Goal: Task Accomplishment & Management: Complete application form

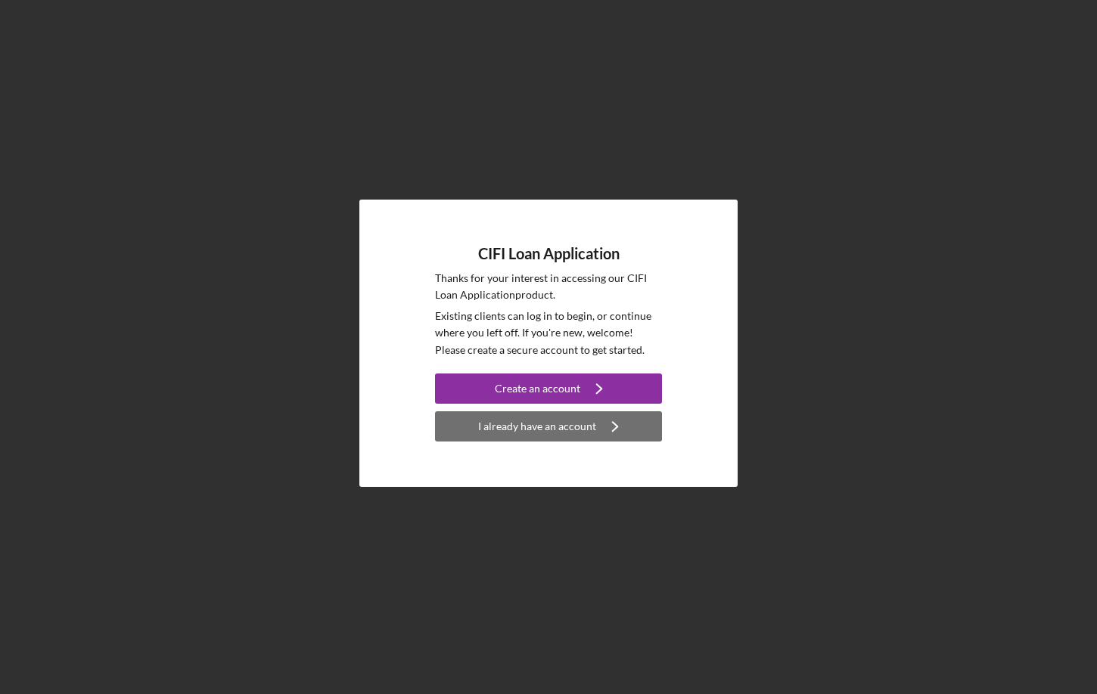
click at [543, 429] on div "I already have an account" at bounding box center [537, 426] width 118 height 30
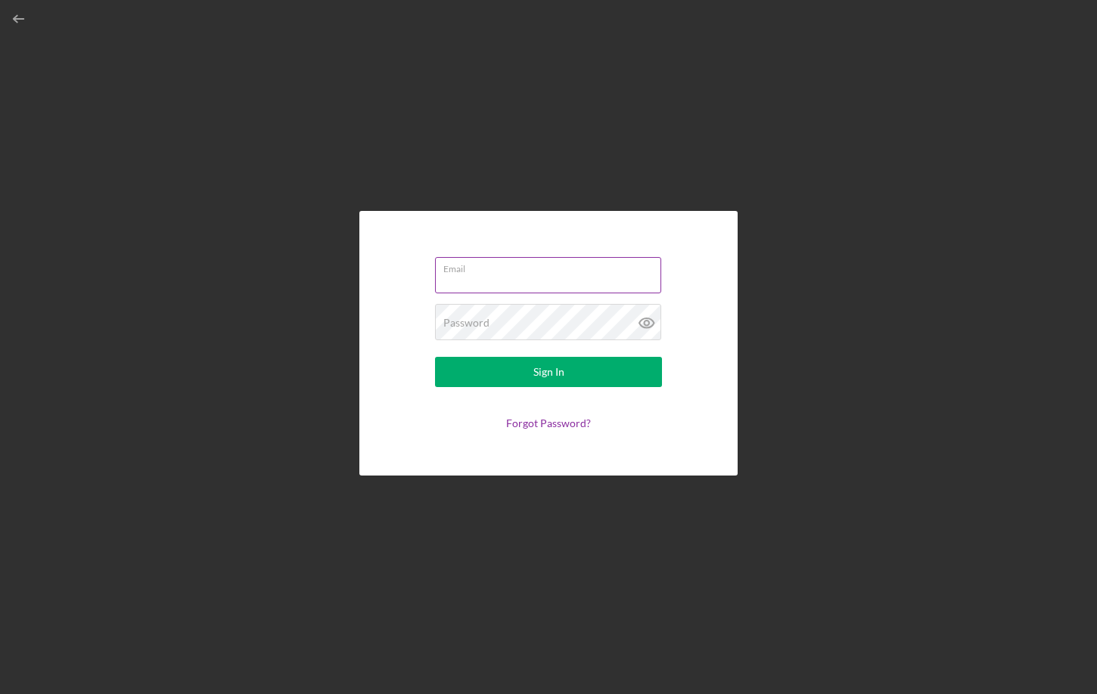
click at [502, 277] on input "Email" at bounding box center [548, 275] width 226 height 36
click at [499, 281] on input "Email" at bounding box center [548, 275] width 226 height 36
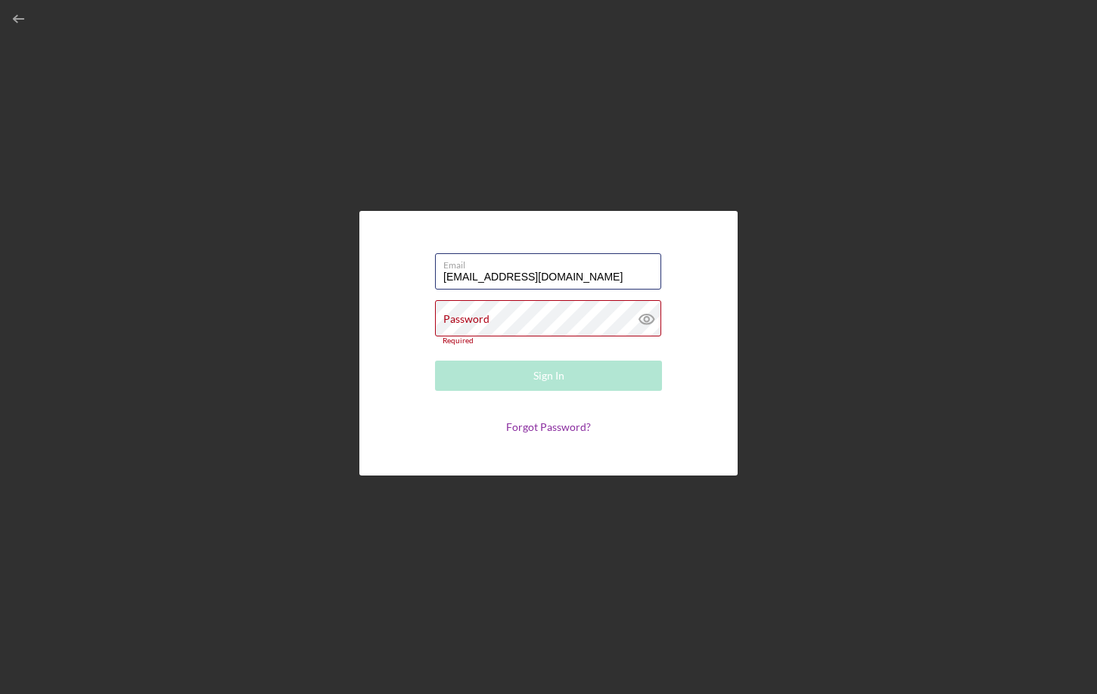
drag, startPoint x: 580, startPoint y: 284, endPoint x: 428, endPoint y: 278, distance: 152.2
click at [428, 278] on form "Email [EMAIL_ADDRESS][DOMAIN_NAME] Password Required Sign In Forgot Password?" at bounding box center [548, 343] width 303 height 189
click at [560, 274] on input "[EMAIL_ADDRESS][DOMAIN_NAME]" at bounding box center [548, 271] width 226 height 36
drag, startPoint x: 560, startPoint y: 274, endPoint x: 414, endPoint y: 269, distance: 146.1
click at [414, 269] on form "Email [EMAIL_ADDRESS][DOMAIN_NAME] Password Required Sign In Forgot Password?" at bounding box center [548, 343] width 303 height 189
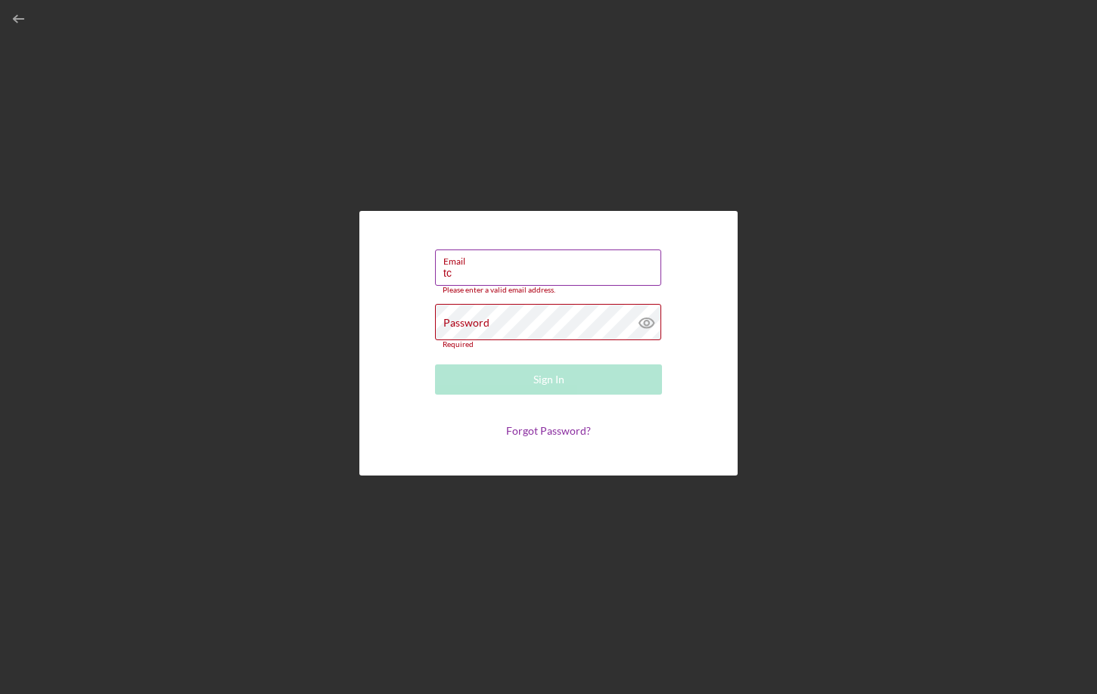
type input "[EMAIL_ADDRESS][DOMAIN_NAME]"
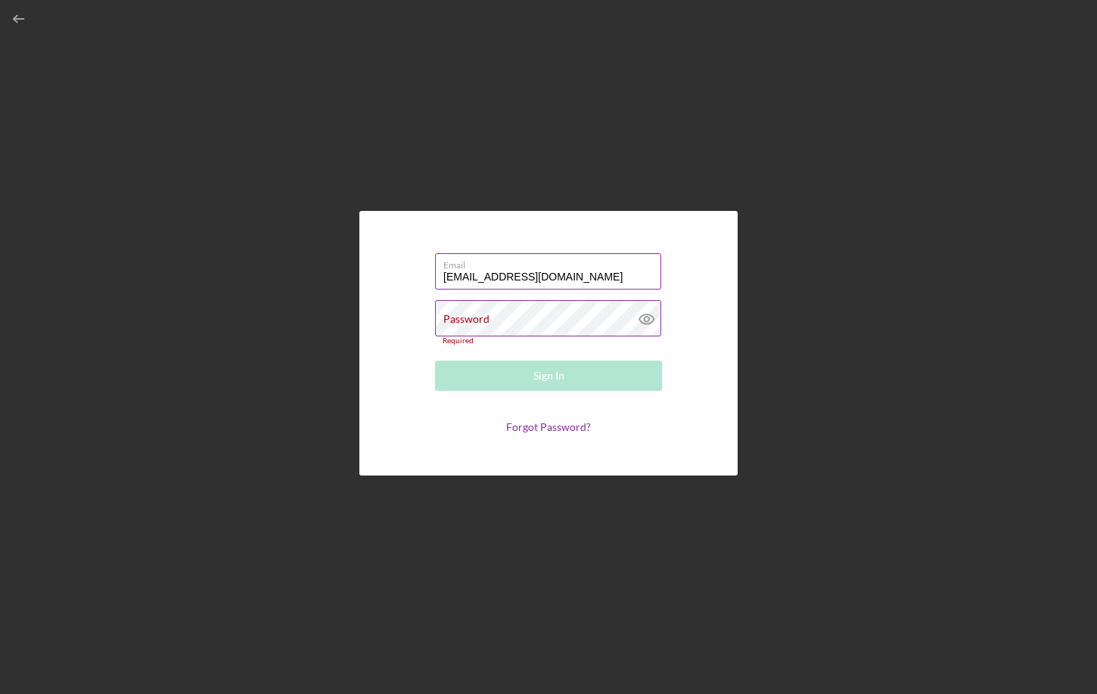
click at [452, 320] on label "Password" at bounding box center [466, 319] width 46 height 12
click at [447, 318] on label "Password" at bounding box center [466, 319] width 46 height 12
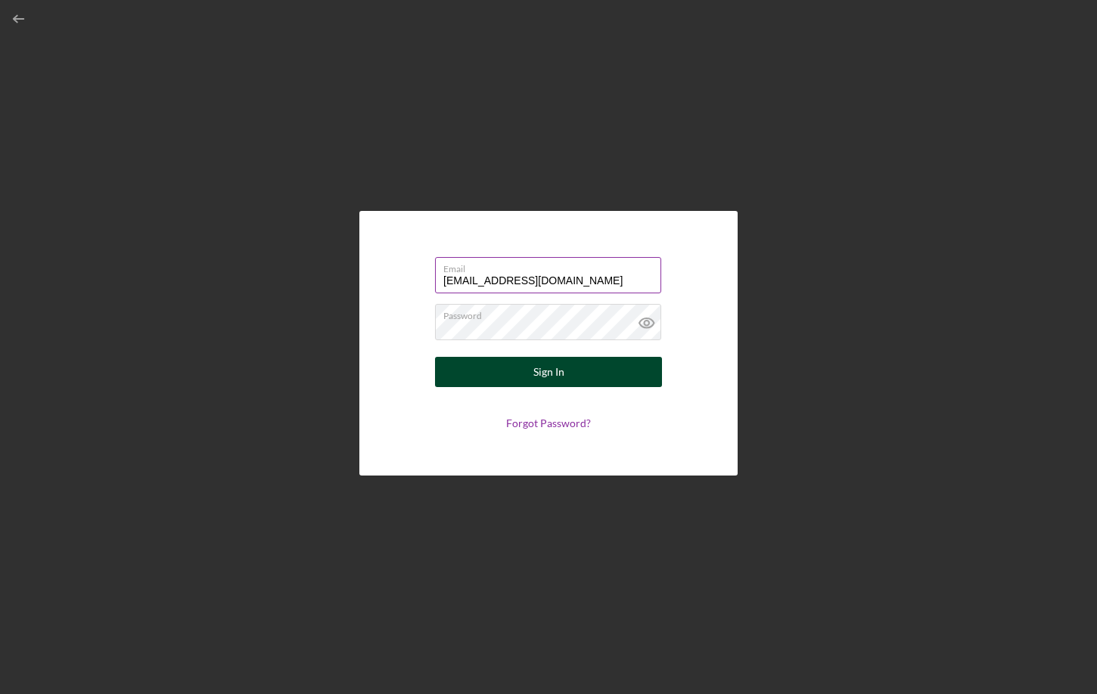
click at [551, 372] on div "Sign In" at bounding box center [548, 372] width 31 height 30
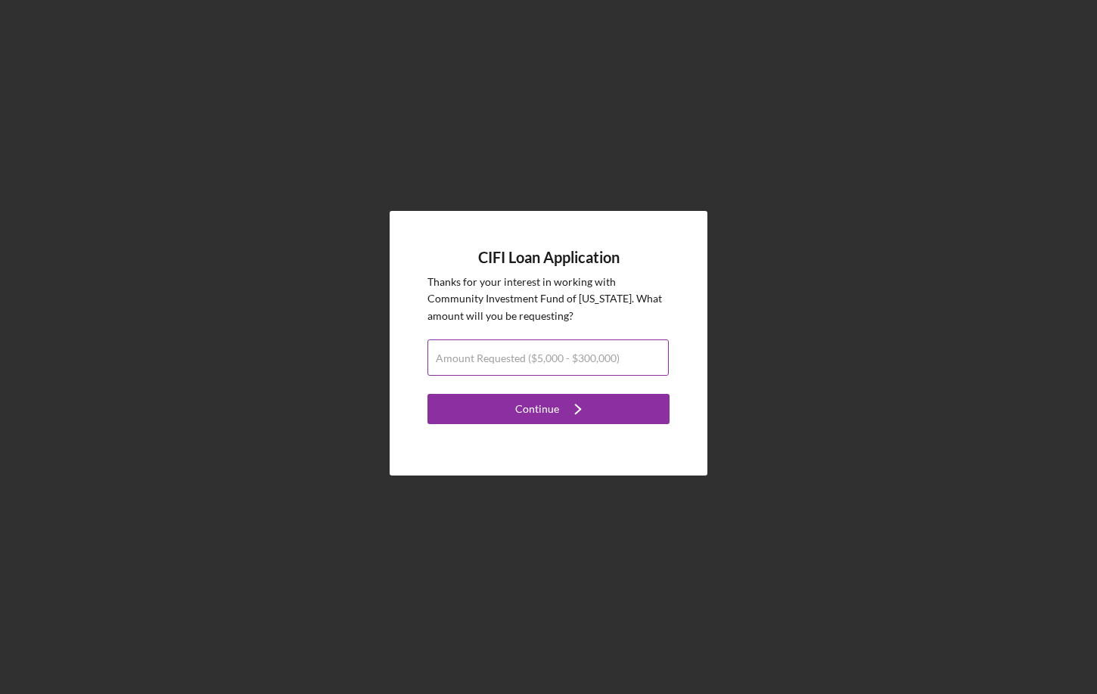
click at [508, 354] on label "Amount Requested ($5,000 - $300,000)" at bounding box center [528, 358] width 184 height 12
click at [508, 354] on input "Amount Requested ($5,000 - $300,000)" at bounding box center [547, 358] width 241 height 36
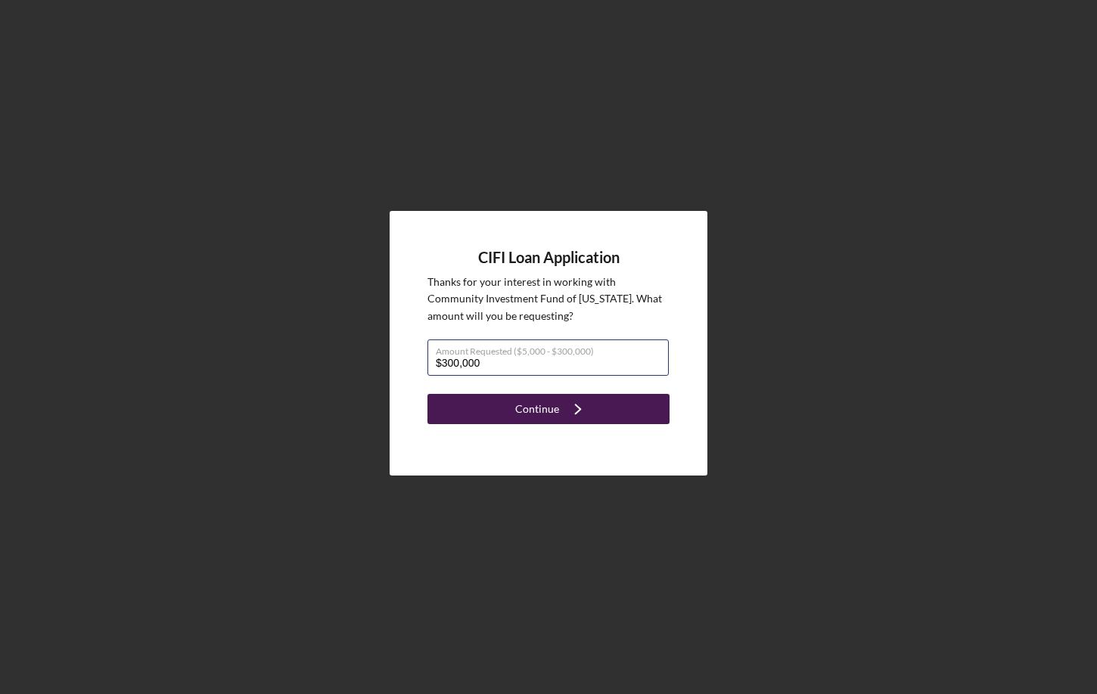
type input "$300,000"
click at [530, 411] on div "Continue" at bounding box center [537, 409] width 44 height 30
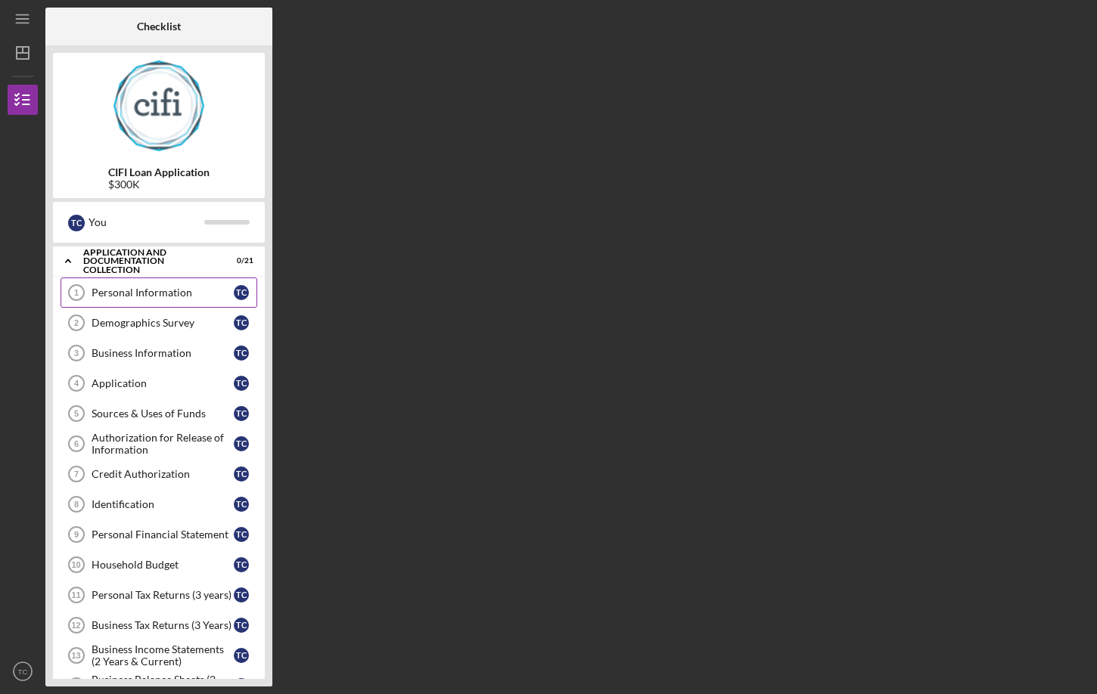
click at [149, 288] on div "Personal Information" at bounding box center [163, 293] width 142 height 12
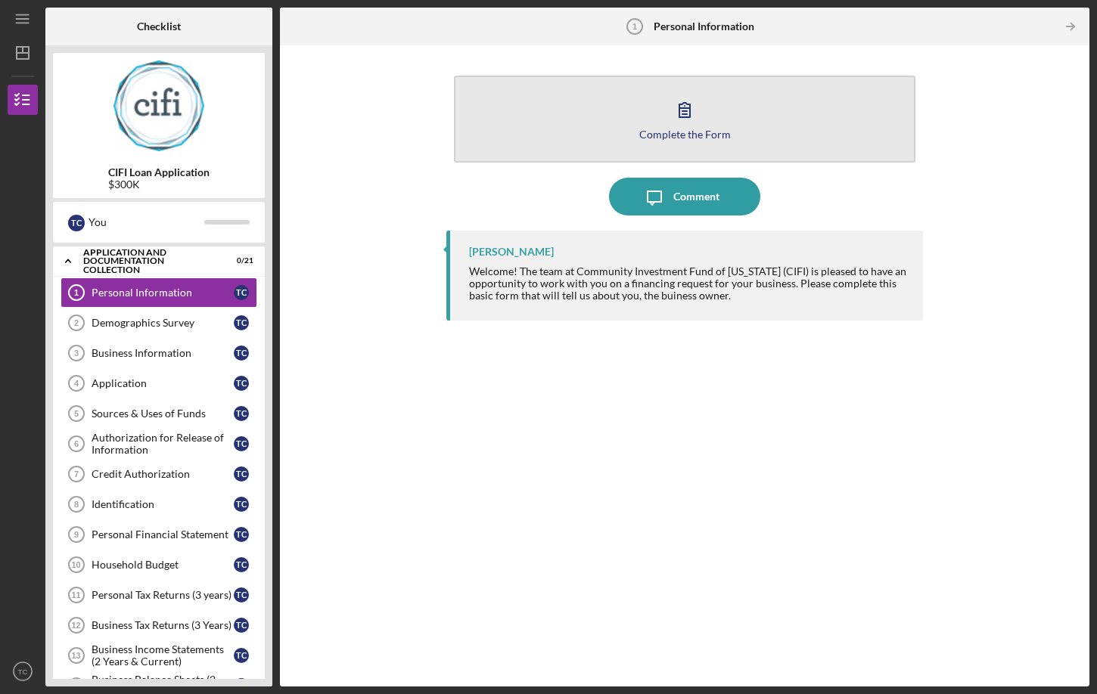
click at [689, 121] on icon "button" at bounding box center [685, 110] width 38 height 38
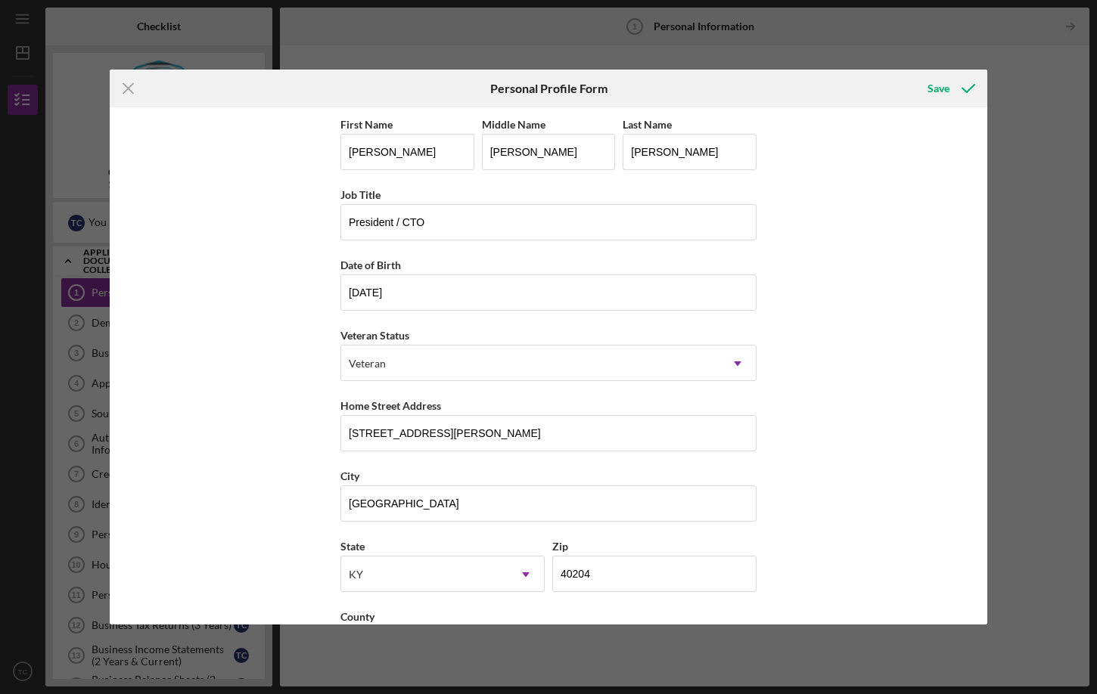
scroll to position [61, 0]
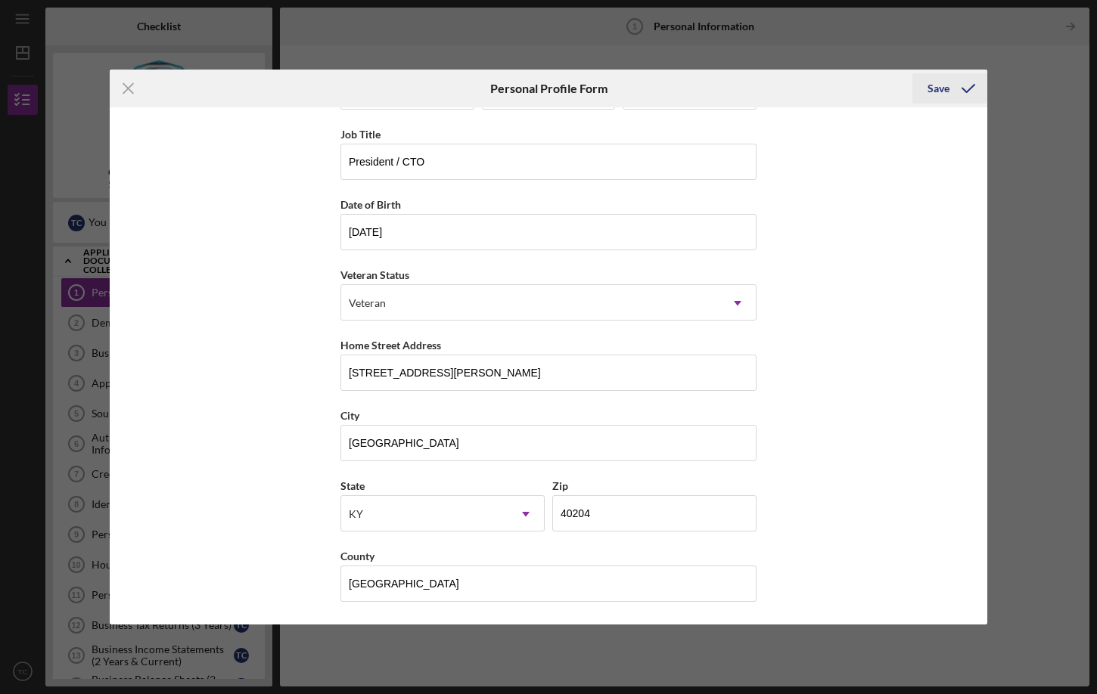
click at [936, 89] on div "Save" at bounding box center [938, 88] width 22 height 30
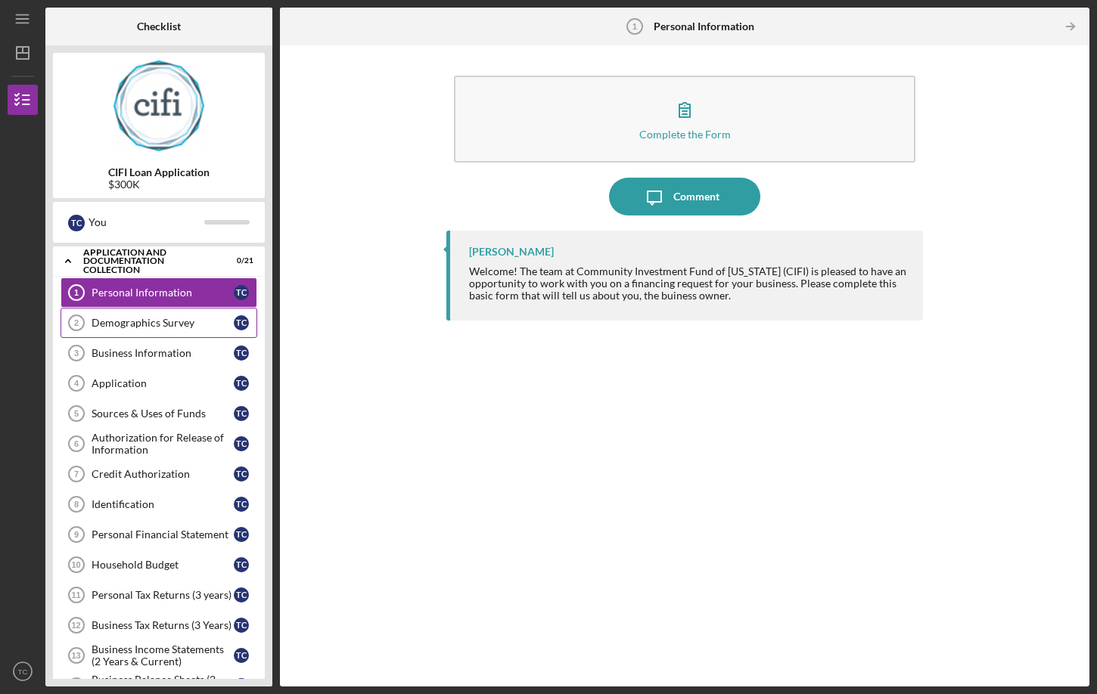
click at [121, 315] on link "Demographics Survey 2 Demographics Survey T C" at bounding box center [159, 323] width 197 height 30
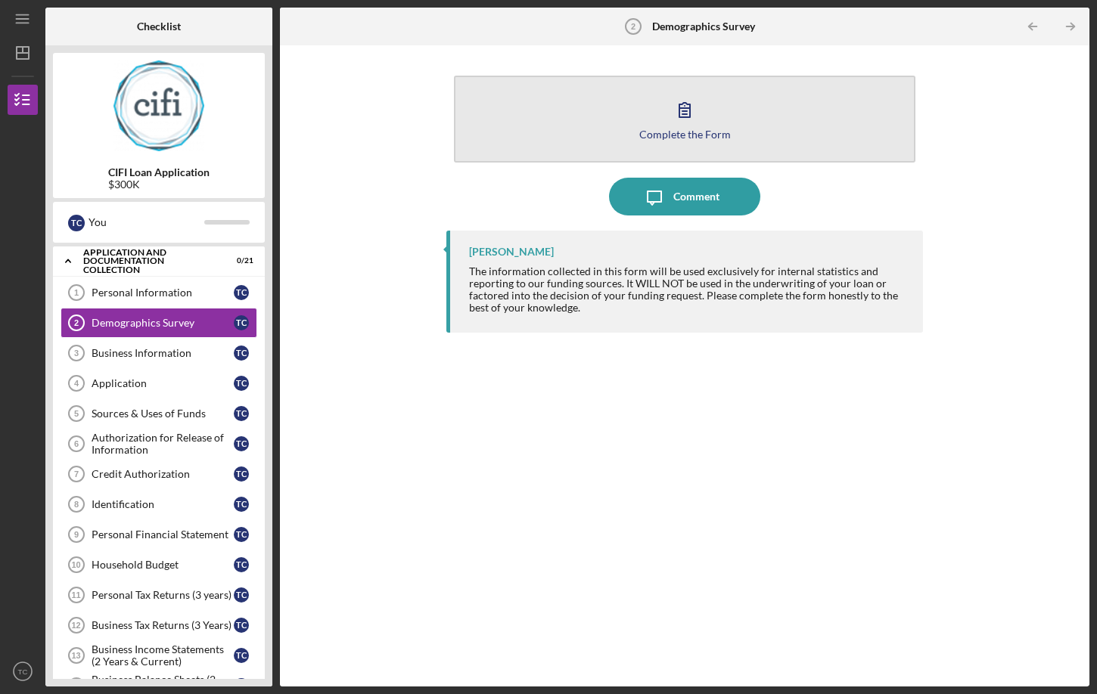
click at [663, 119] on button "Complete the Form Form" at bounding box center [684, 119] width 461 height 87
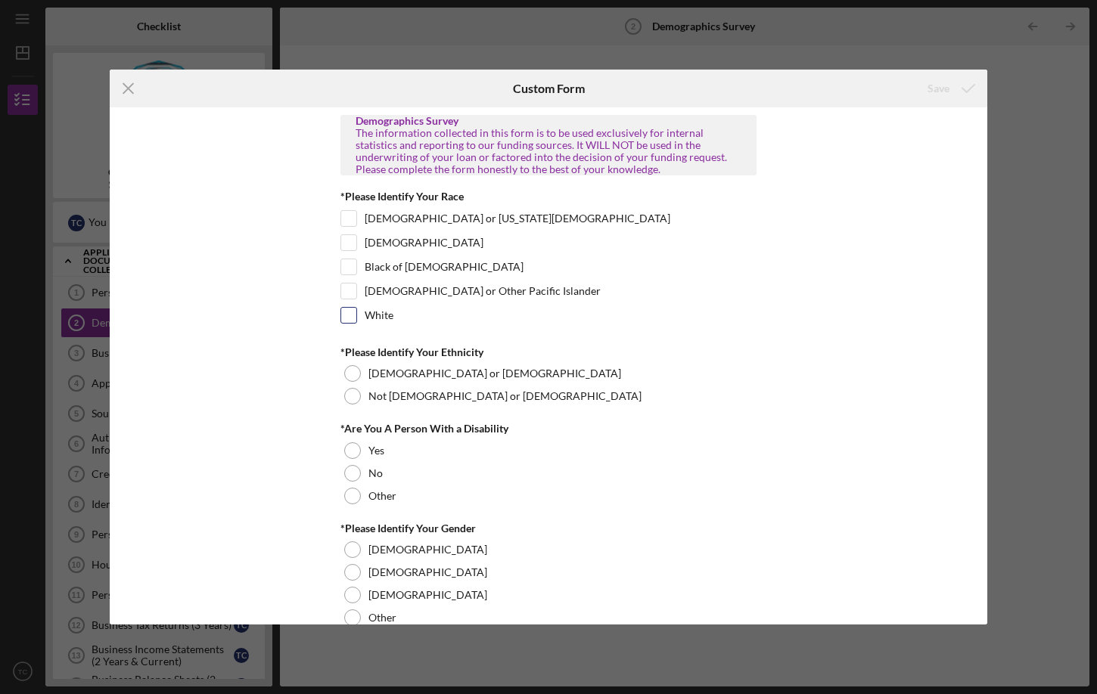
click at [342, 315] on input "White" at bounding box center [348, 315] width 15 height 15
checkbox input "true"
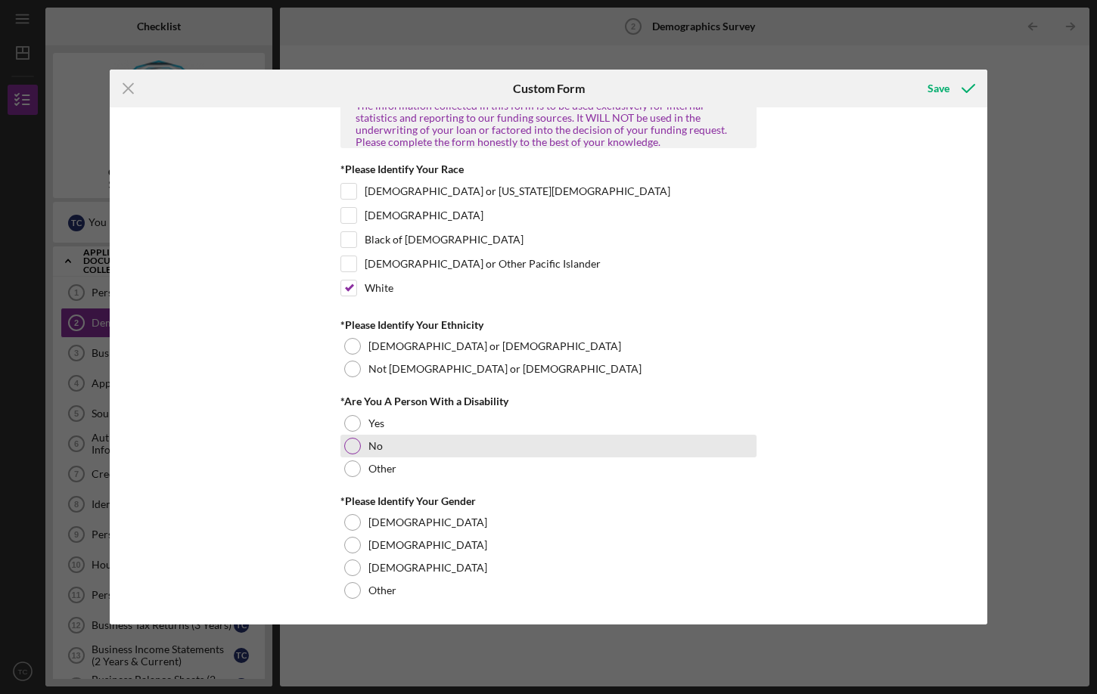
click at [348, 443] on div at bounding box center [352, 446] width 17 height 17
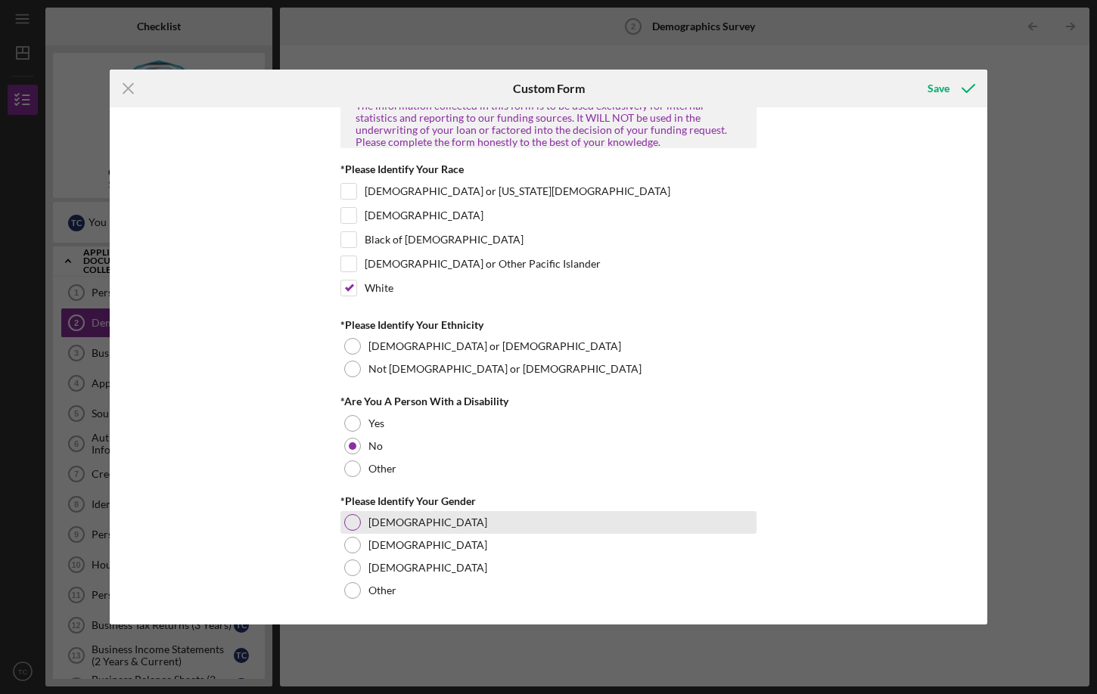
click at [347, 525] on div at bounding box center [352, 522] width 17 height 17
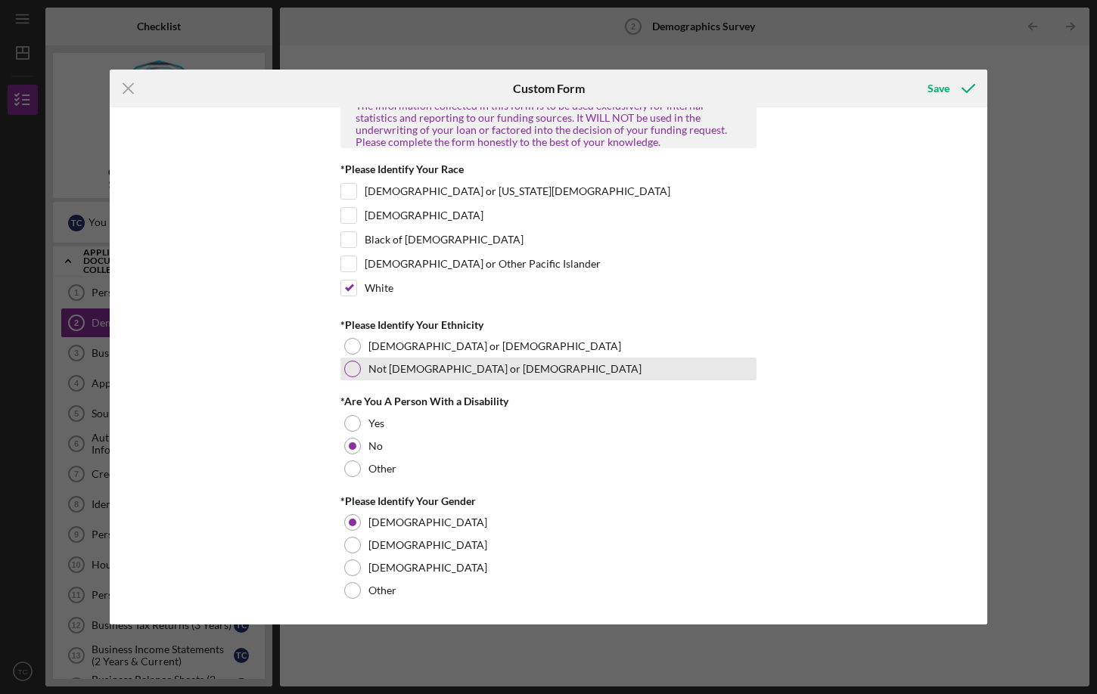
click at [349, 367] on div at bounding box center [352, 369] width 17 height 17
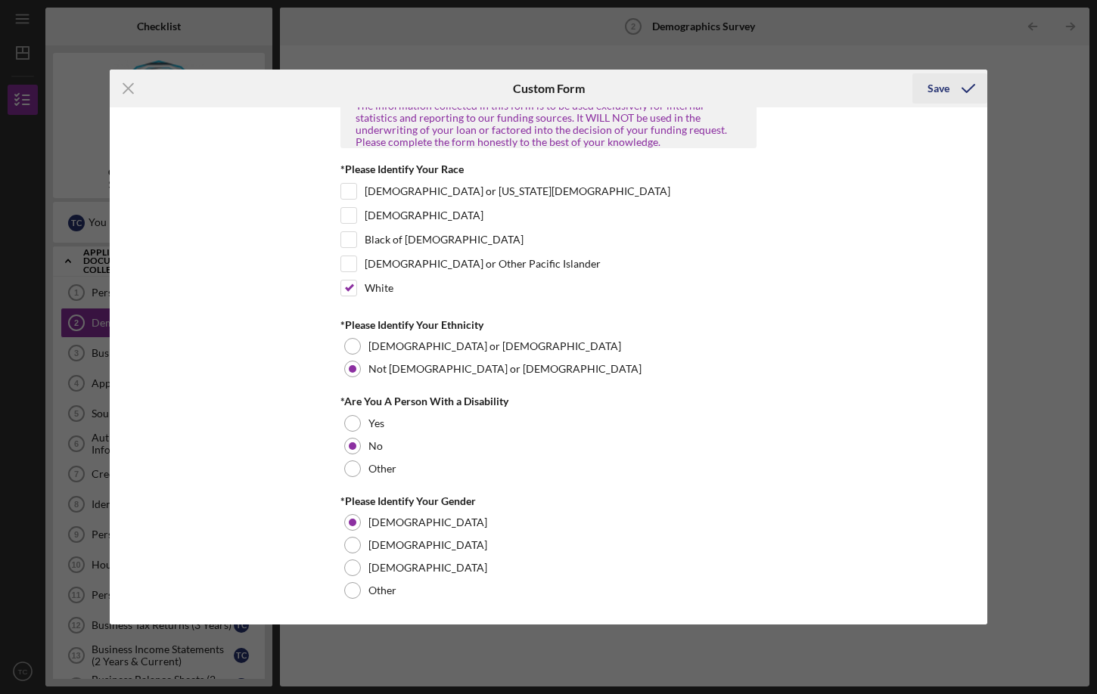
click at [945, 89] on div "Save" at bounding box center [938, 88] width 22 height 30
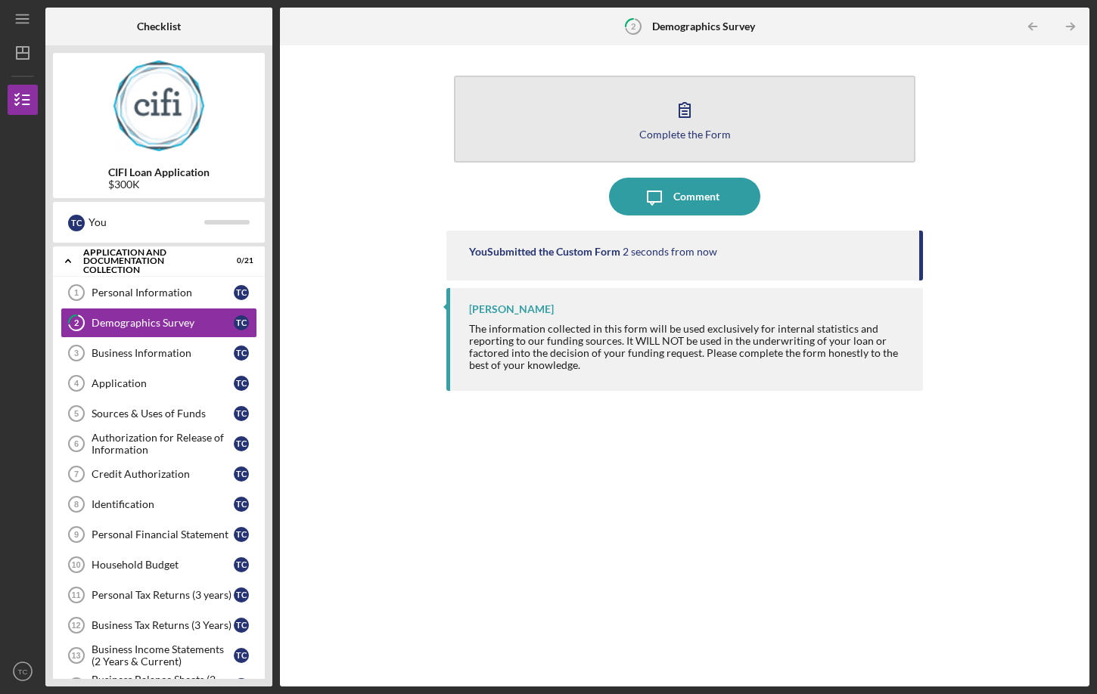
click at [691, 113] on icon "button" at bounding box center [685, 110] width 38 height 38
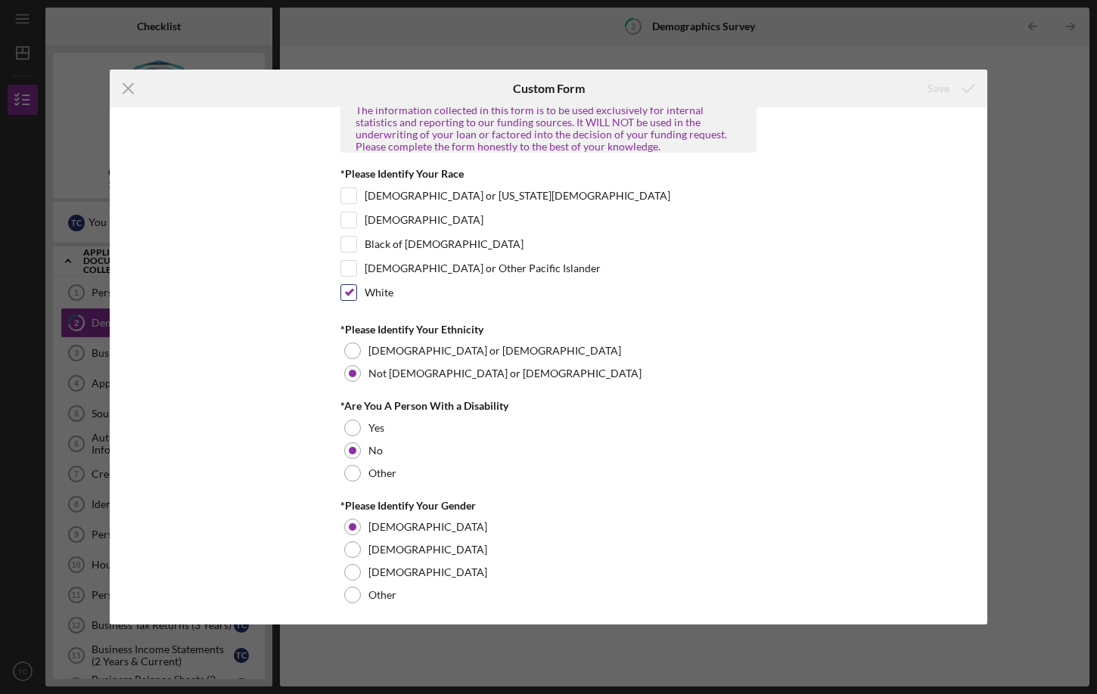
scroll to position [27, 0]
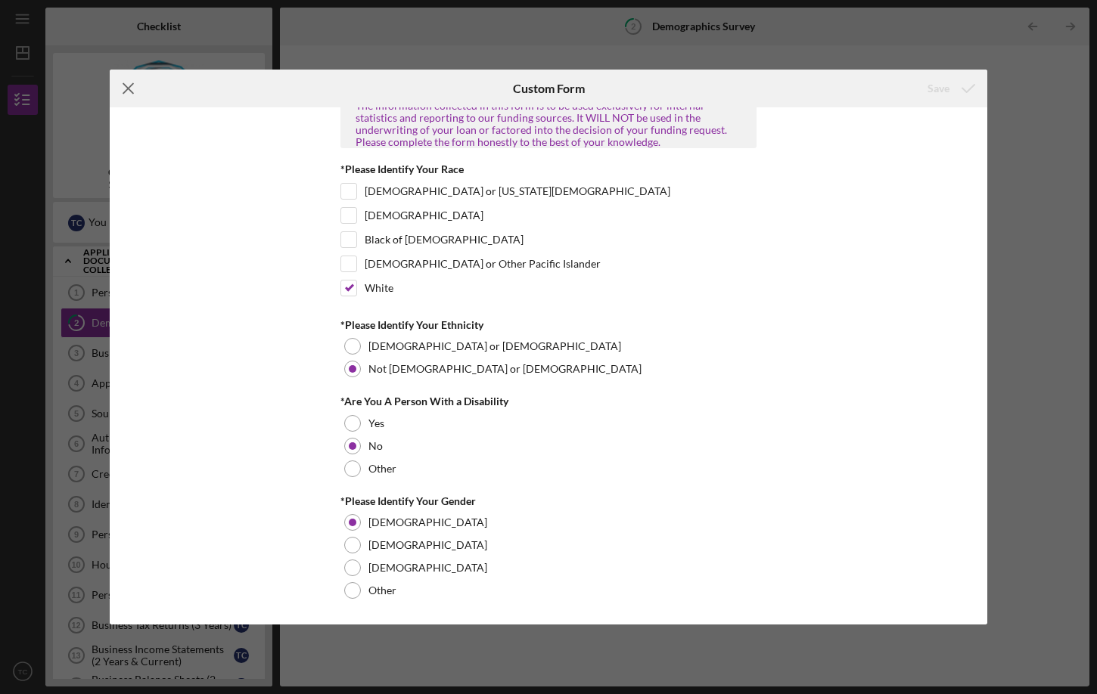
click at [132, 90] on icon "Icon/Menu Close" at bounding box center [129, 89] width 38 height 38
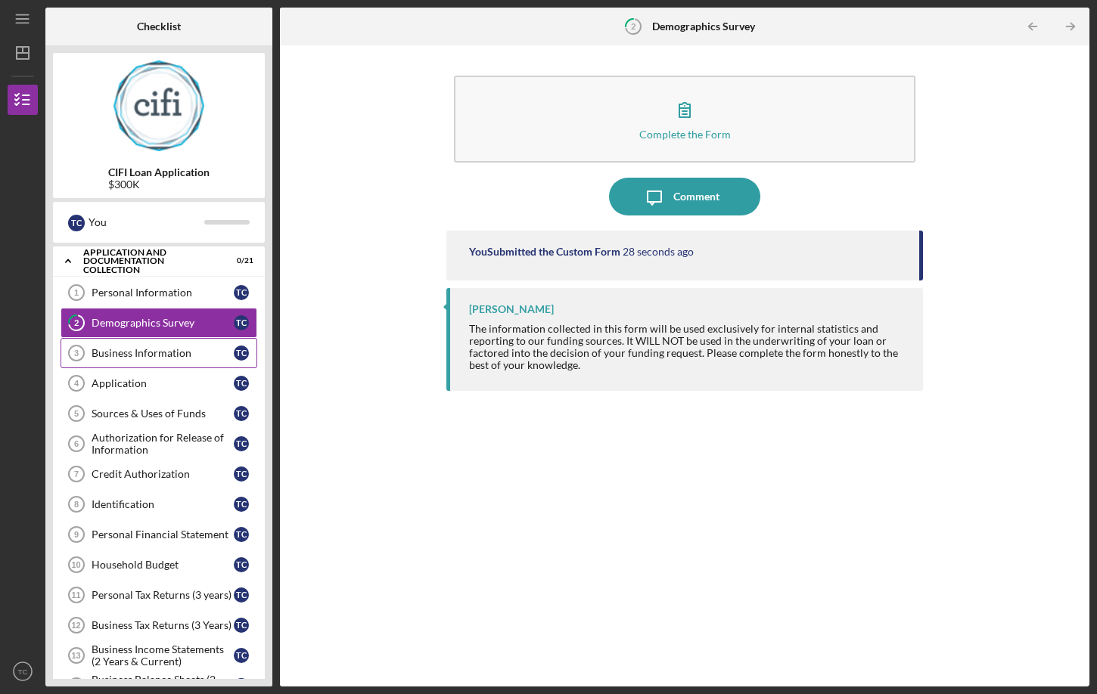
click at [120, 351] on div "Business Information" at bounding box center [163, 353] width 142 height 12
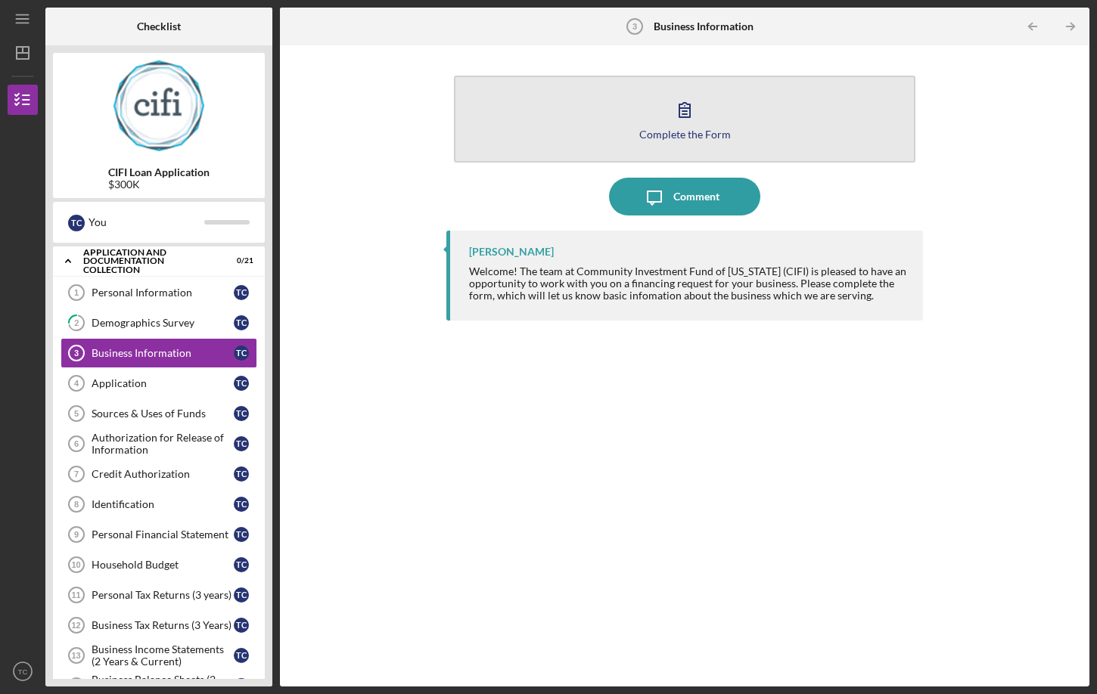
click at [666, 123] on button "Complete the Form Form" at bounding box center [684, 119] width 461 height 87
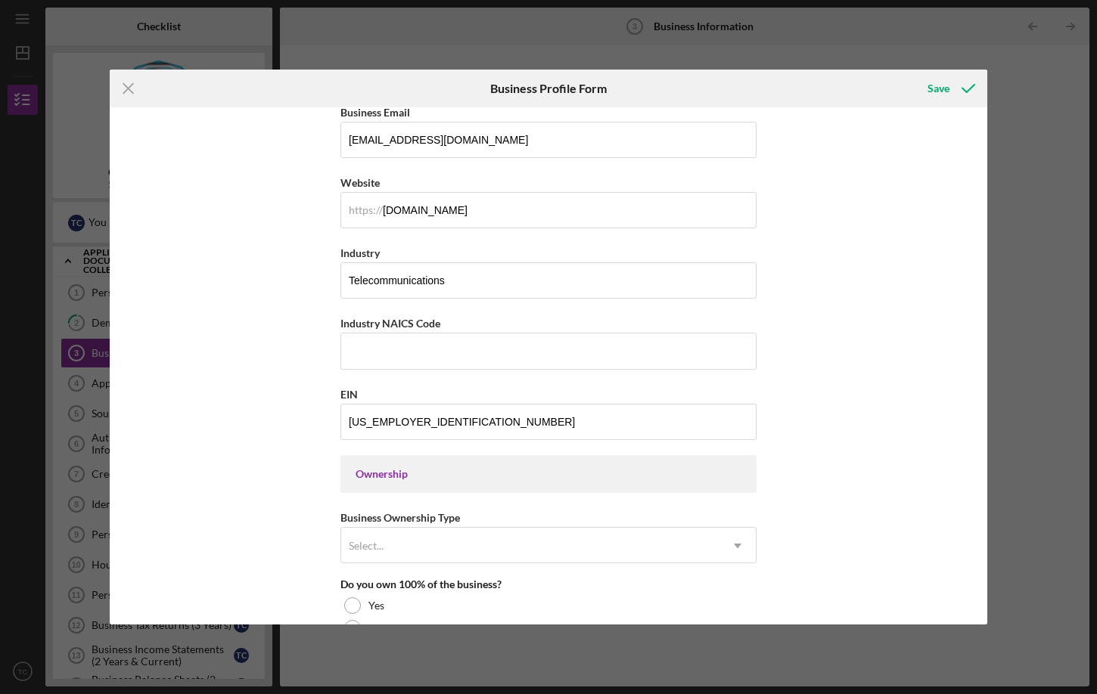
scroll to position [378, 0]
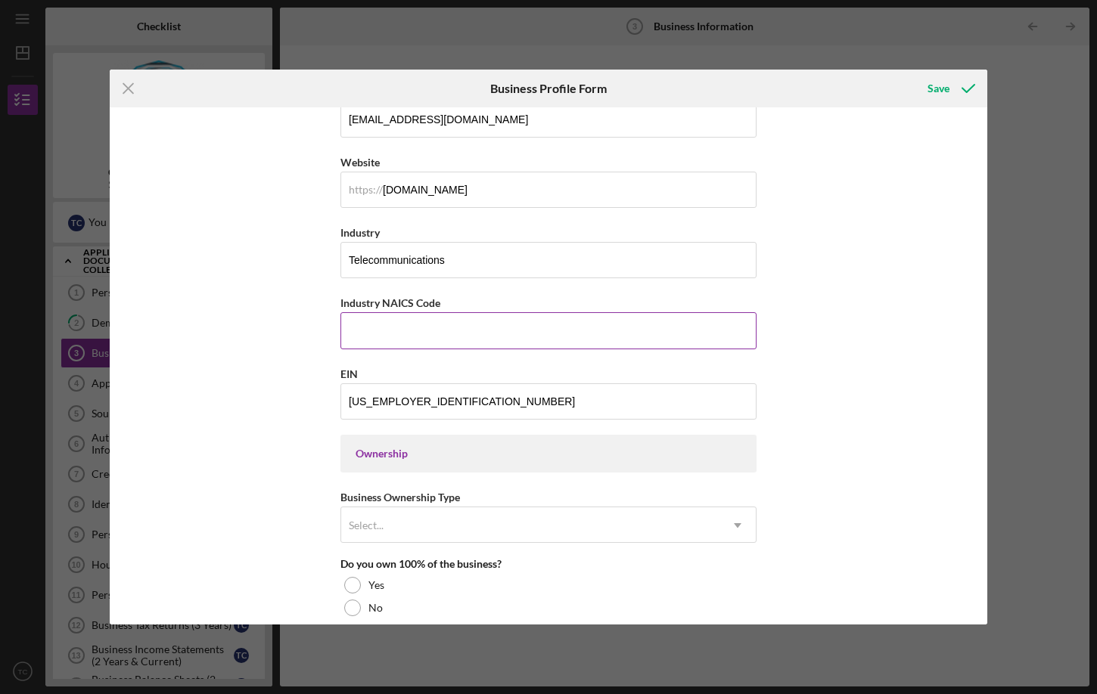
click at [382, 334] on input "Industry NAICS Code" at bounding box center [548, 330] width 416 height 36
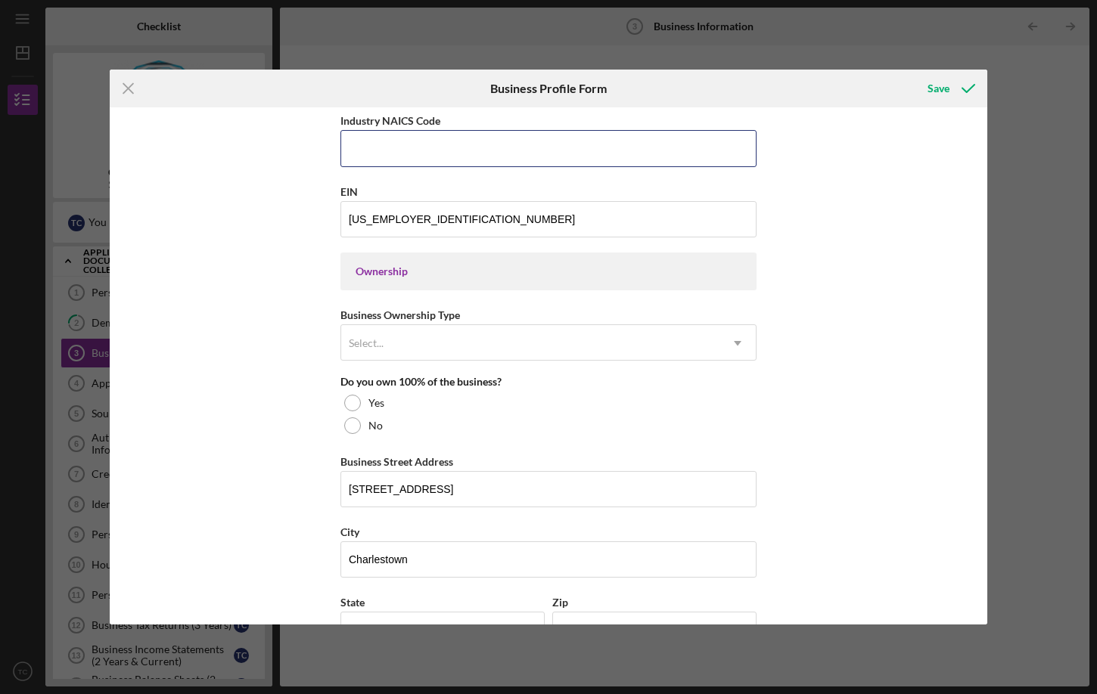
scroll to position [605, 0]
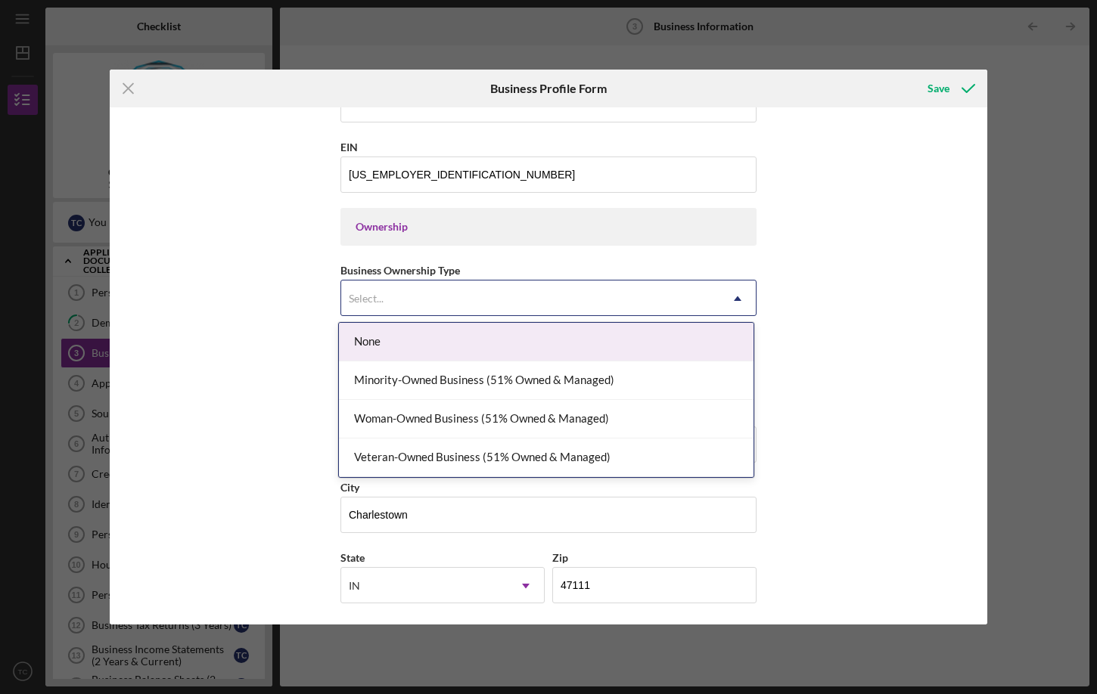
click at [437, 295] on div "Select..." at bounding box center [530, 298] width 378 height 35
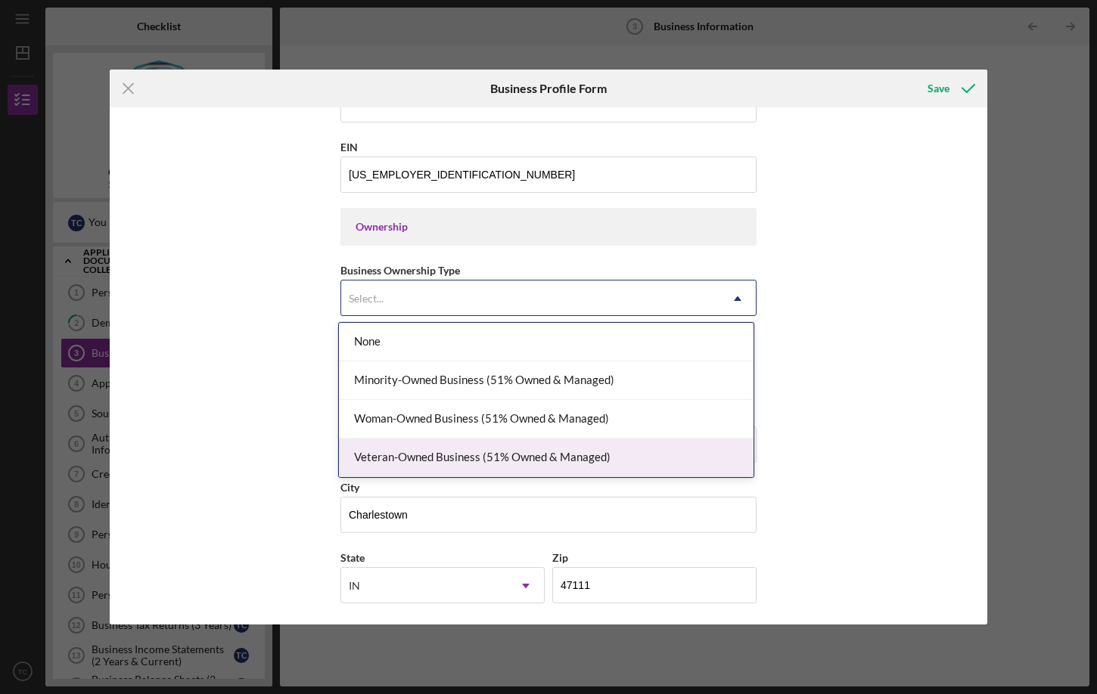
click at [446, 452] on div "Veteran-Owned Business (51% Owned & Managed)" at bounding box center [546, 458] width 414 height 39
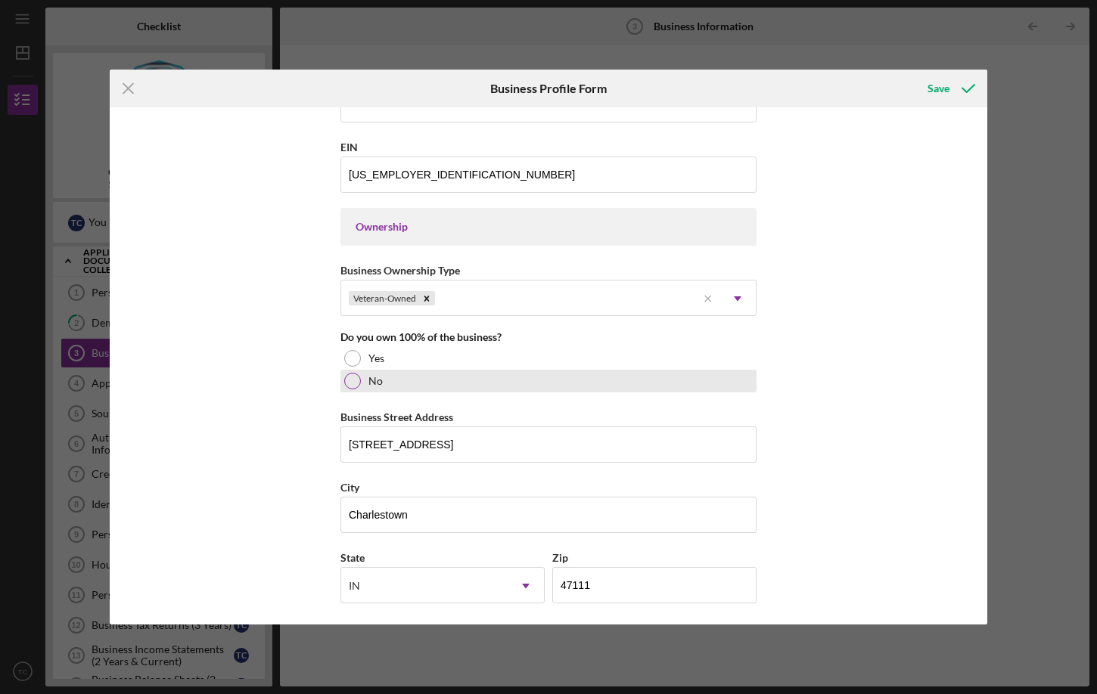
click at [355, 385] on div at bounding box center [352, 381] width 17 height 17
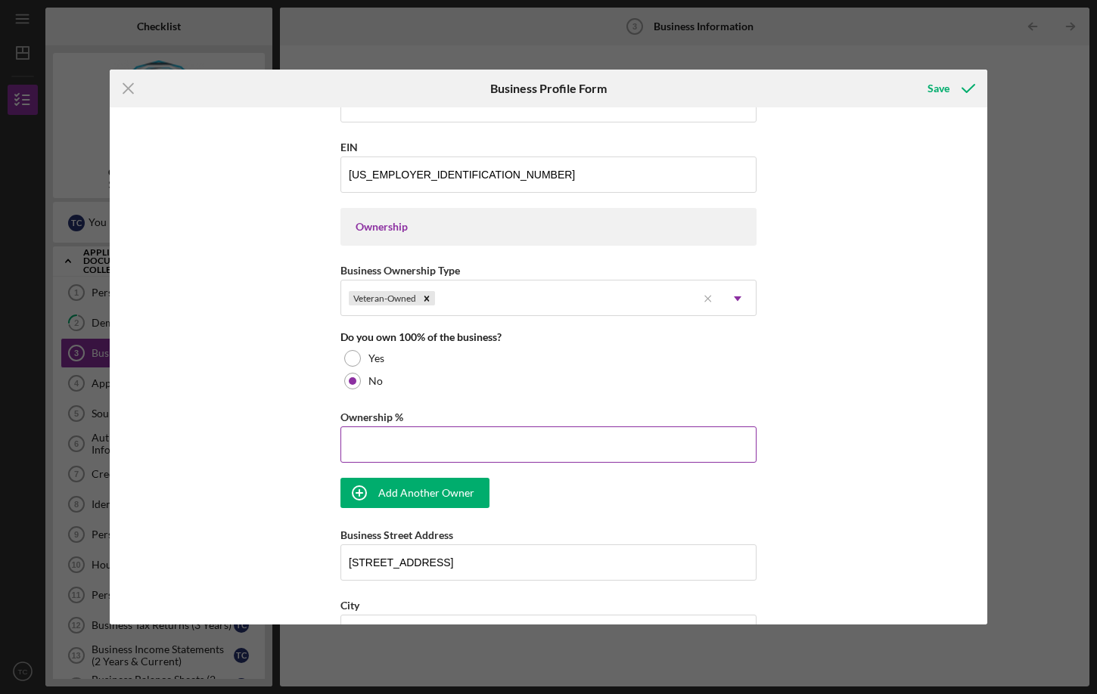
click at [398, 441] on input "Ownership %" at bounding box center [548, 445] width 416 height 36
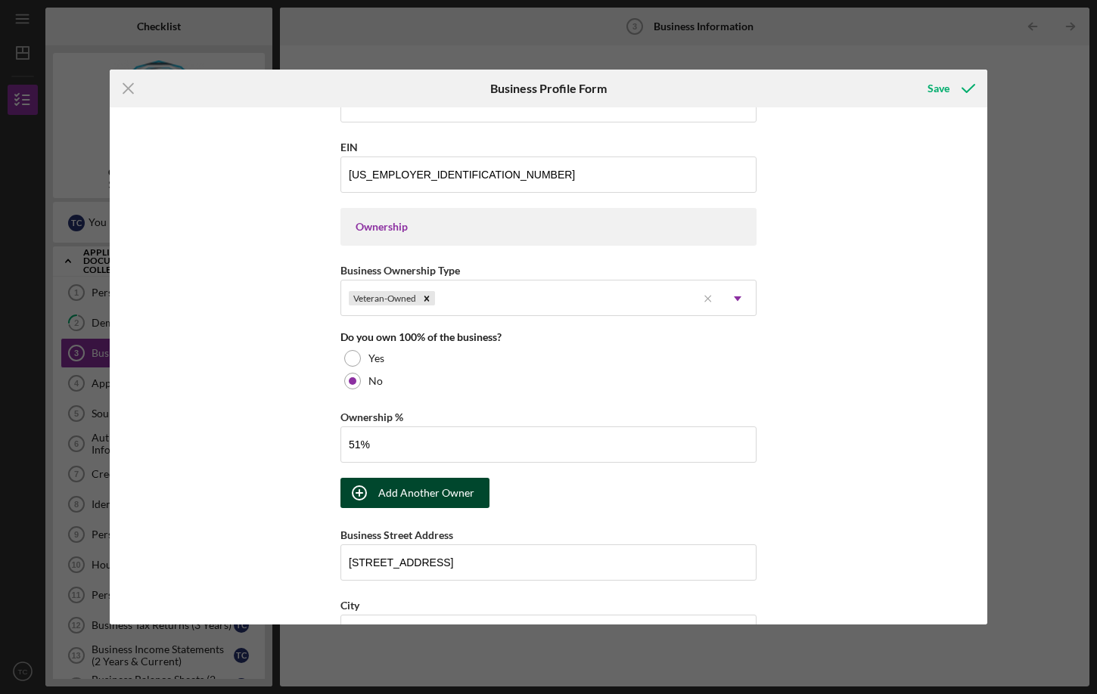
type input "51.00%"
click at [380, 496] on div "Add Another Owner" at bounding box center [426, 493] width 96 height 30
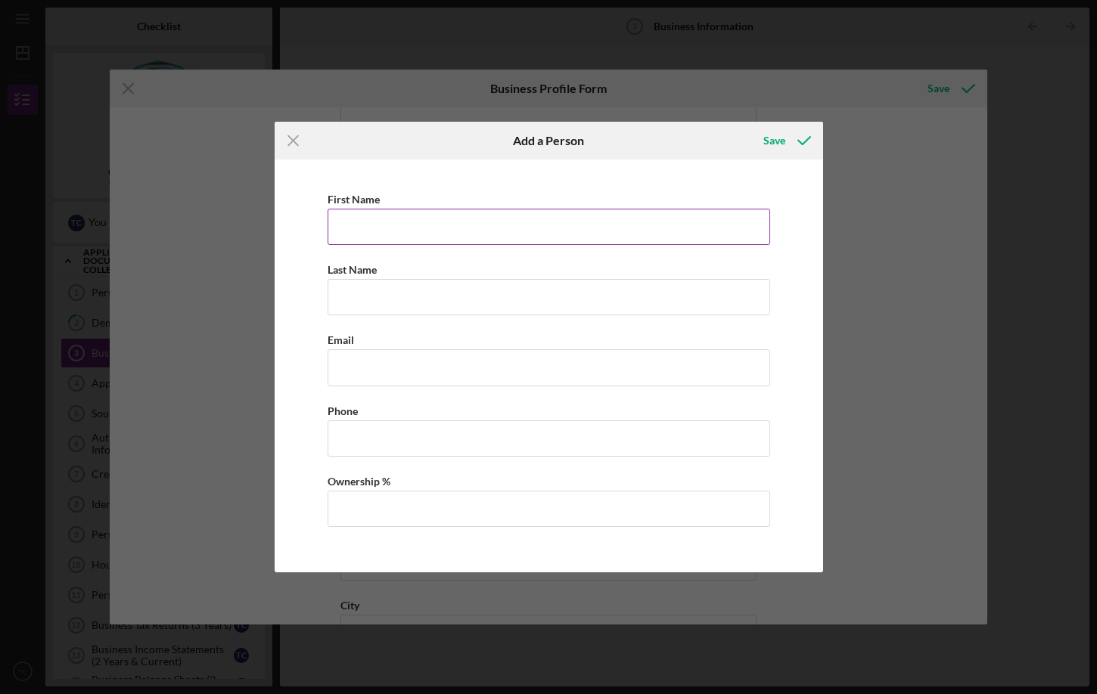
click at [359, 216] on input "First Name" at bounding box center [549, 227] width 442 height 36
click at [380, 229] on input "First Name" at bounding box center [549, 227] width 442 height 36
type input "[PERSON_NAME]"
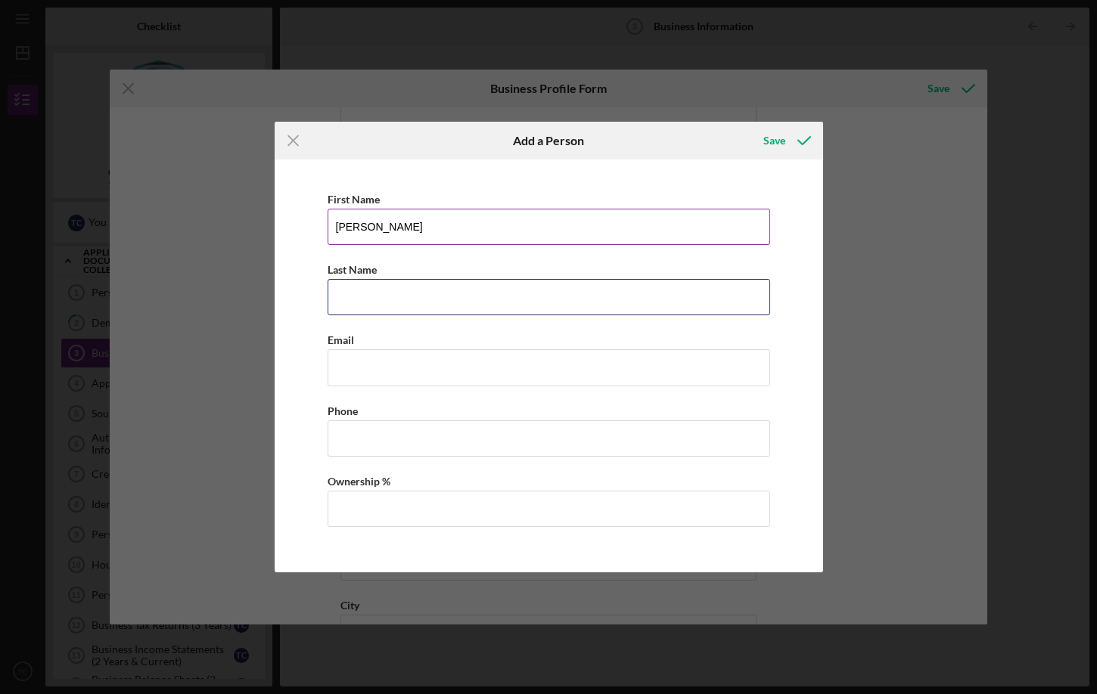
type input "[PERSON_NAME]"
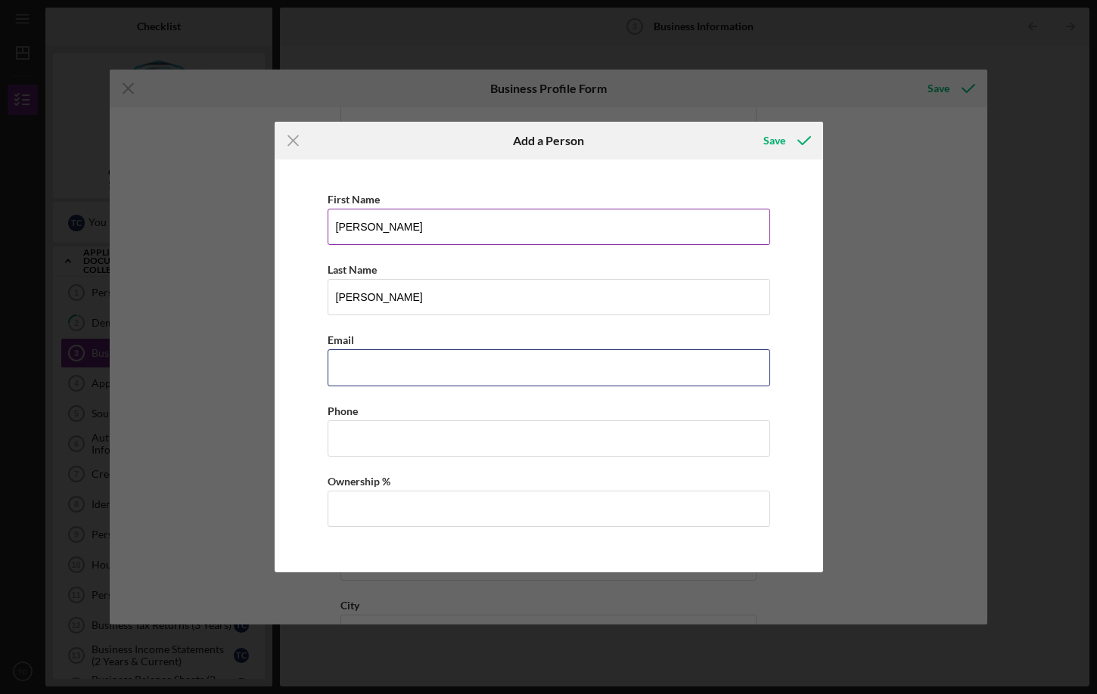
type input "[EMAIL_ADDRESS][DOMAIN_NAME]"
type input "[PERSON_NAME]"
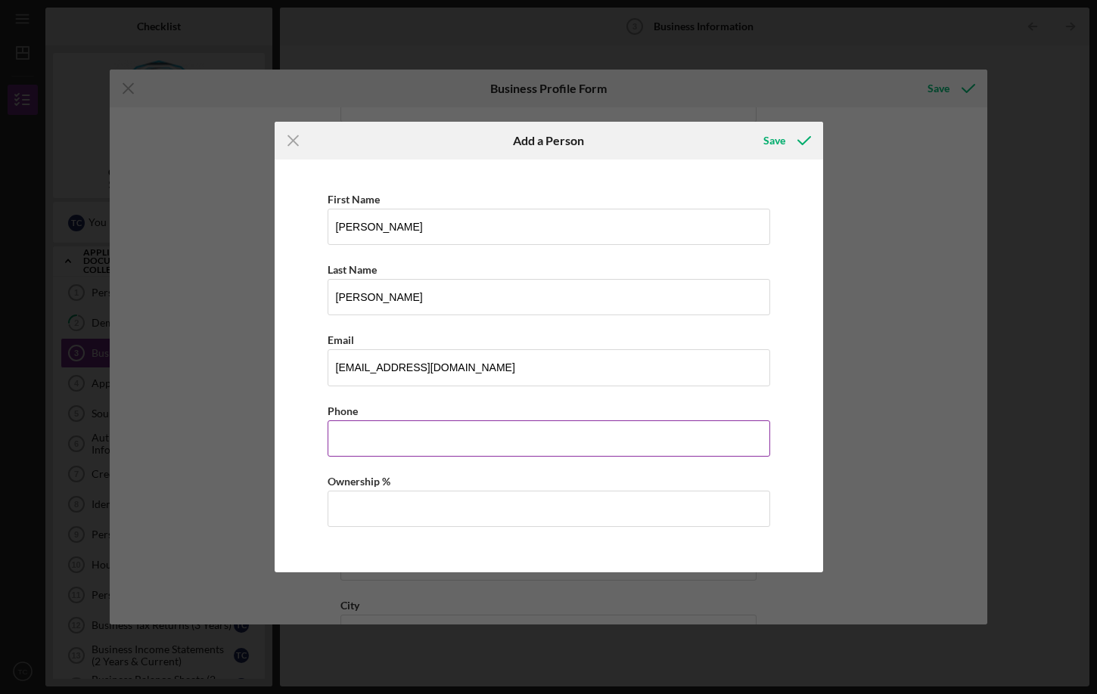
click at [362, 439] on input "Business Phone" at bounding box center [549, 439] width 442 height 36
type input "[PHONE_NUMBER]"
click at [381, 509] on input "Ownership %" at bounding box center [549, 509] width 442 height 36
type input "49.00%"
click at [442, 550] on div "First Name [PERSON_NAME] Name [PERSON_NAME] Email [EMAIL_ADDRESS][DOMAIN_NAME] …" at bounding box center [548, 365] width 533 height 397
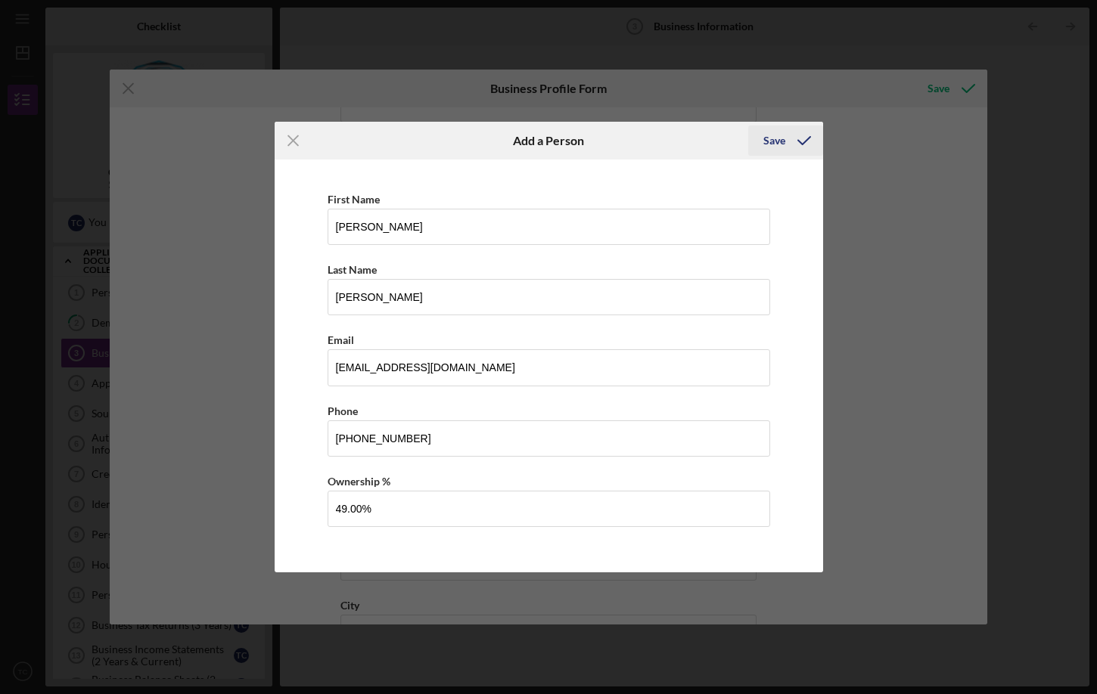
click at [777, 136] on div "Save" at bounding box center [774, 141] width 22 height 30
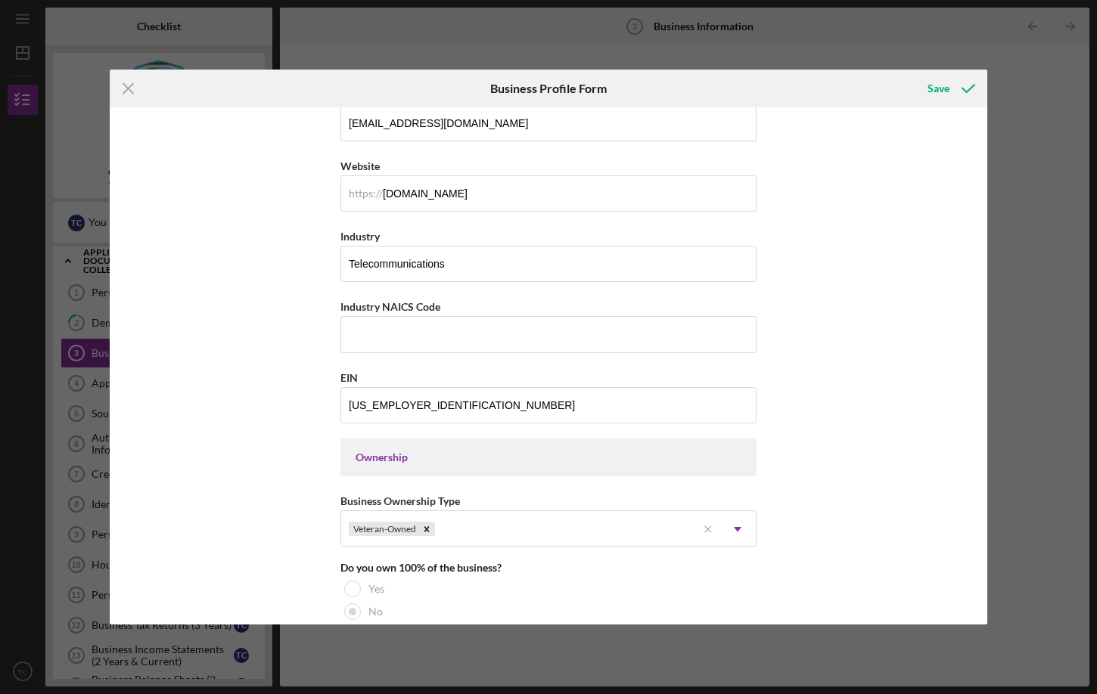
scroll to position [378, 0]
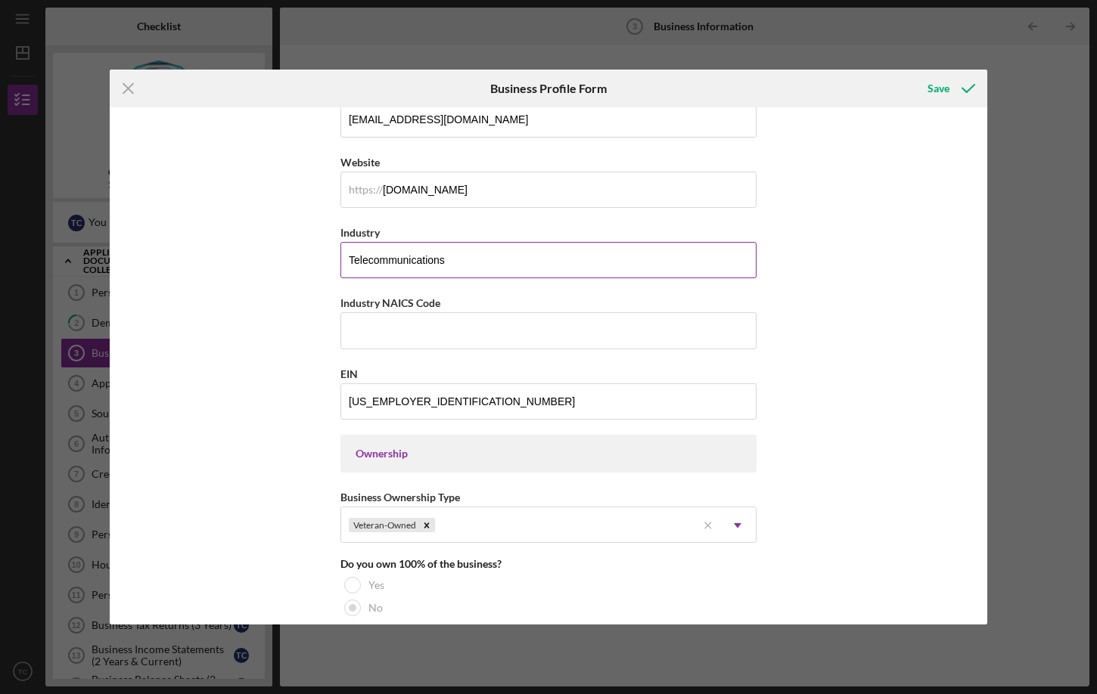
click at [521, 262] on input "Telecommunications" at bounding box center [548, 260] width 416 height 36
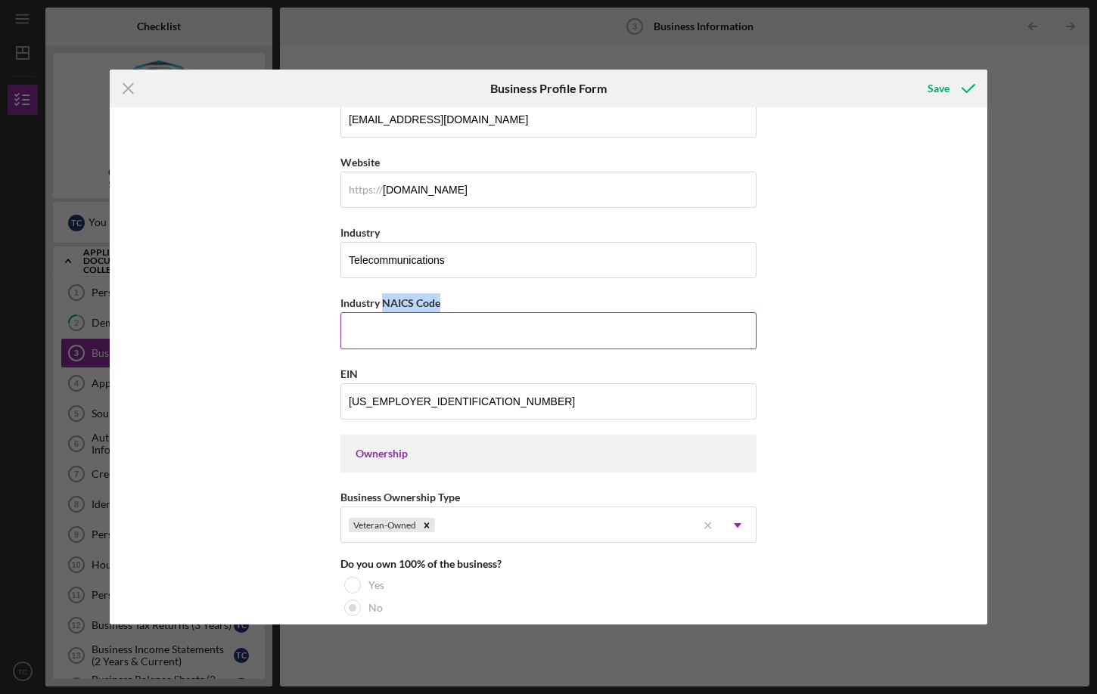
drag, startPoint x: 380, startPoint y: 300, endPoint x: 438, endPoint y: 301, distance: 57.5
click at [438, 301] on label "Industry NAICS Code" at bounding box center [390, 302] width 100 height 13
copy label "NAICS Code"
click at [364, 331] on input "Industry NAICS Code" at bounding box center [548, 330] width 416 height 36
paste input "517312"
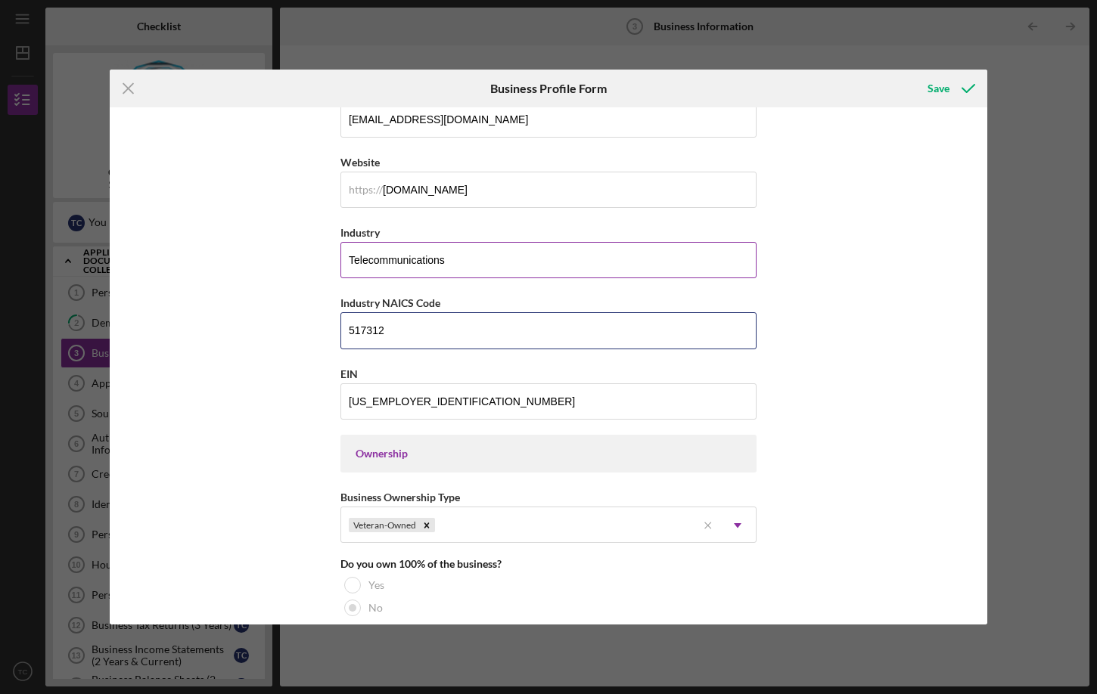
type input "517312"
drag, startPoint x: 455, startPoint y: 258, endPoint x: 340, endPoint y: 255, distance: 115.8
click at [340, 255] on input "Telecommunications" at bounding box center [548, 260] width 416 height 36
paste input "Wireless Telecommunications Carriers (except Satellite)"
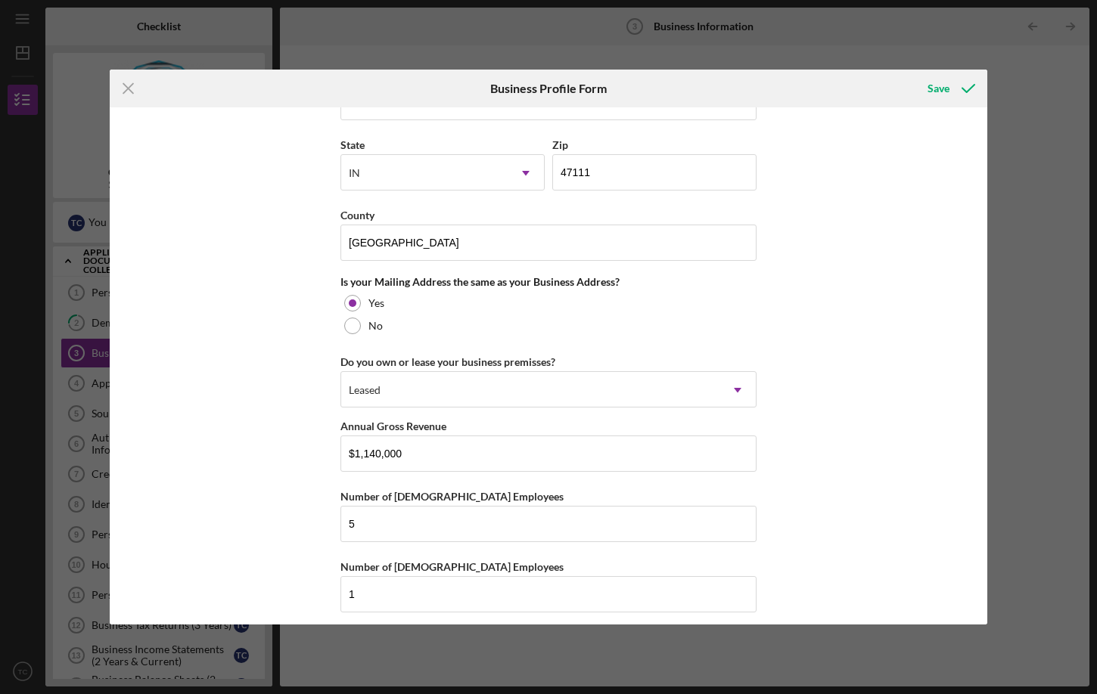
scroll to position [1243, 0]
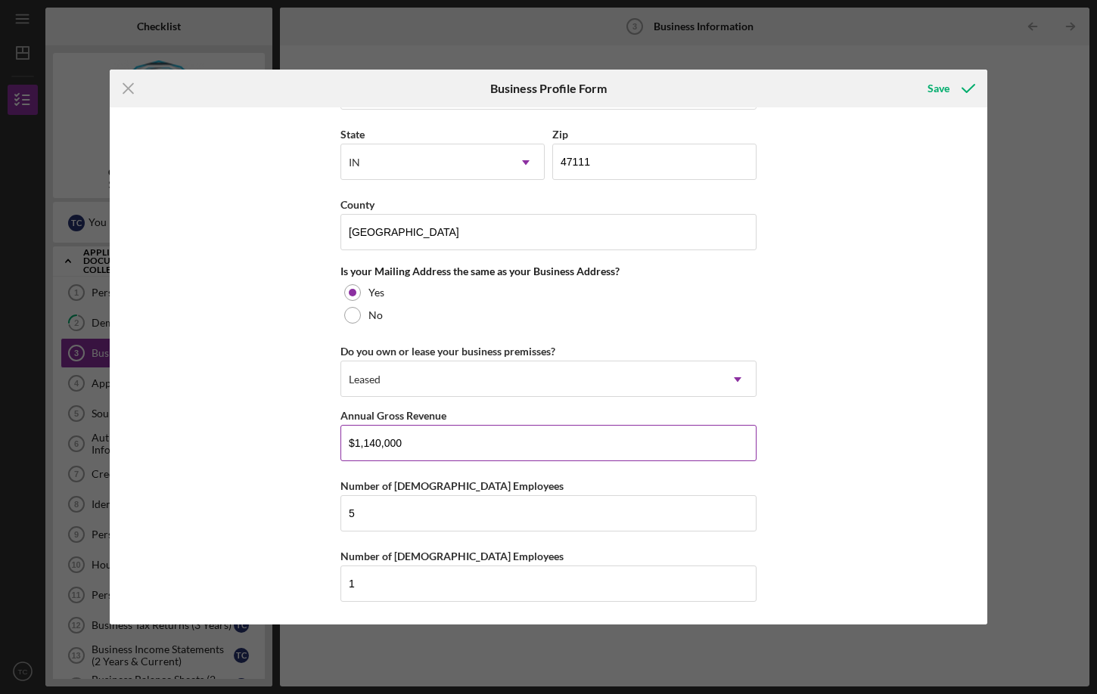
type input "Wireless Telecommunications Carriers (except Satellite)"
drag, startPoint x: 354, startPoint y: 441, endPoint x: 365, endPoint y: 441, distance: 11.3
click at [365, 441] on input "$1,140,000" at bounding box center [548, 443] width 416 height 36
click at [397, 444] on input "$940,000" at bounding box center [548, 443] width 416 height 36
type input "$940,000"
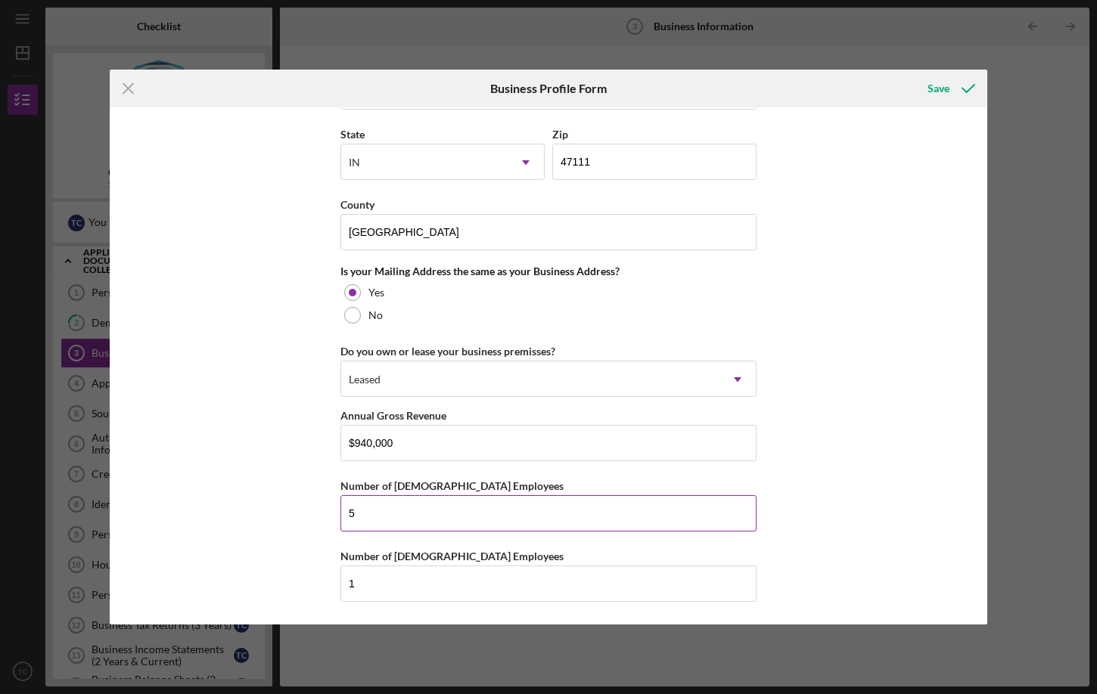
click at [425, 511] on input "5" at bounding box center [548, 513] width 416 height 36
type input "4"
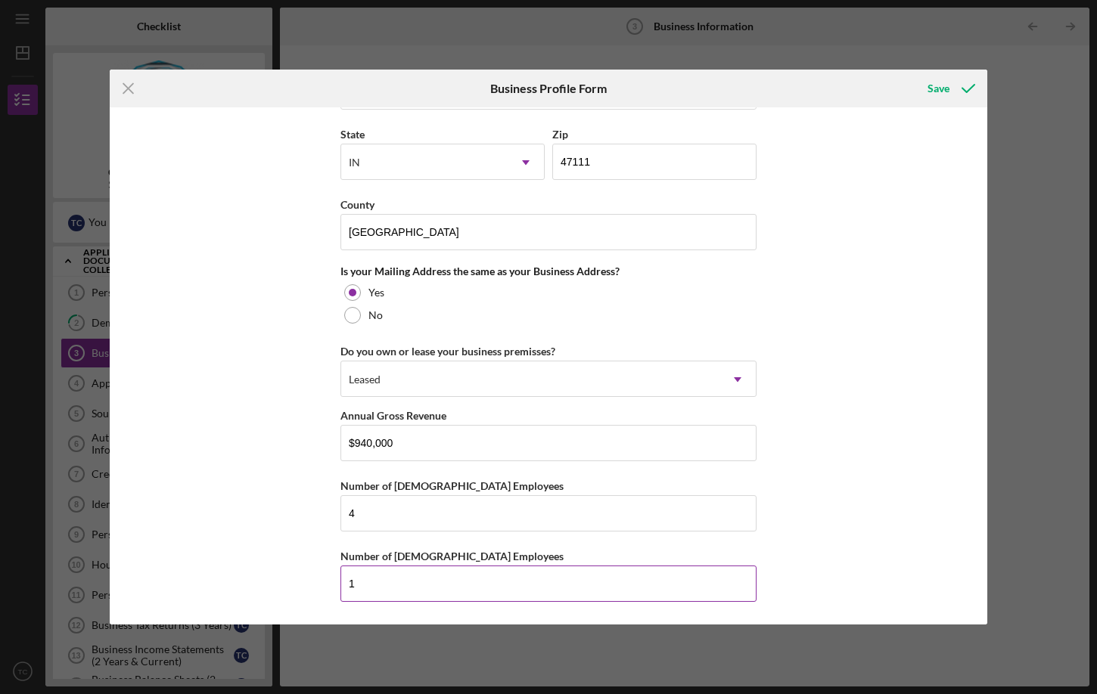
click at [414, 582] on input "1" at bounding box center [548, 584] width 416 height 36
drag, startPoint x: 376, startPoint y: 585, endPoint x: 334, endPoint y: 587, distance: 42.4
click at [334, 587] on div "Business Name Community Wireless of [GEOGRAPHIC_DATA], LLC DBA Community Wirele…" at bounding box center [548, 365] width 877 height 517
type input "0"
click at [232, 525] on div "Business Name Community Wireless of [GEOGRAPHIC_DATA], LLC DBA Community Wirele…" at bounding box center [548, 365] width 877 height 517
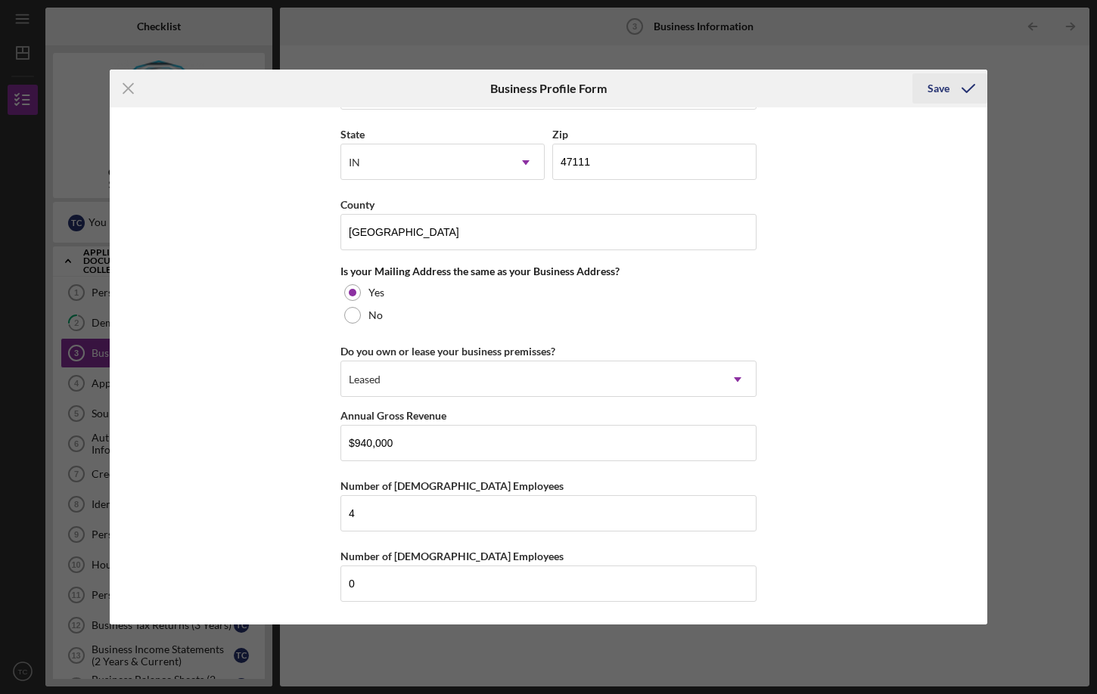
click at [940, 87] on div "Save" at bounding box center [938, 88] width 22 height 30
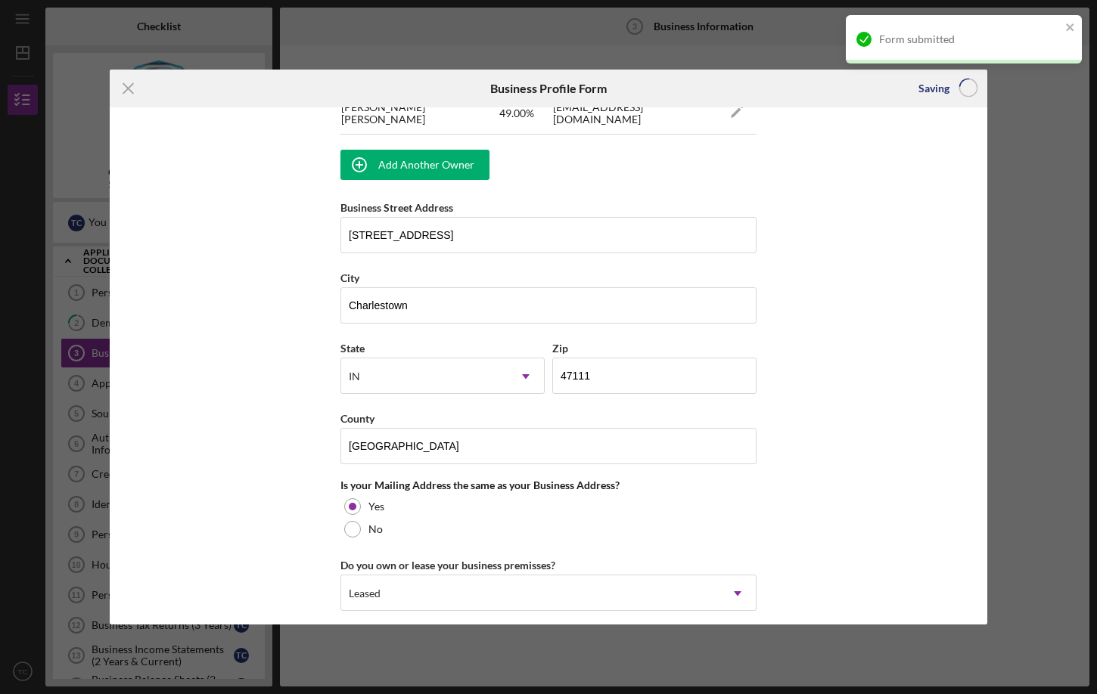
type input "51.00%"
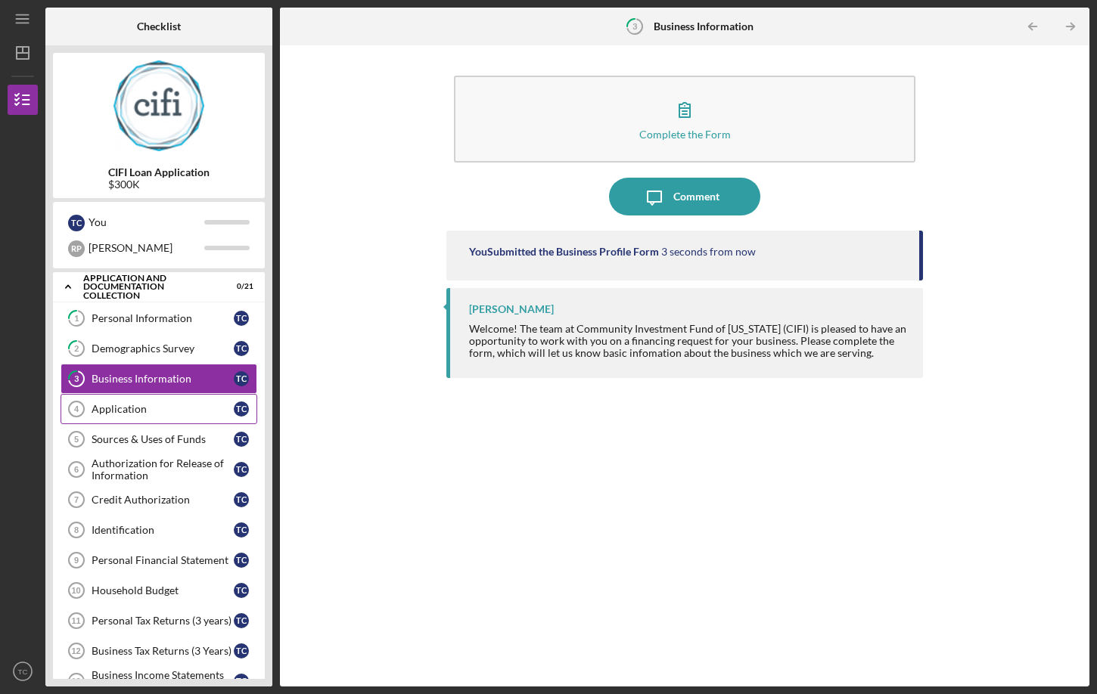
click at [97, 408] on div "Application" at bounding box center [163, 409] width 142 height 12
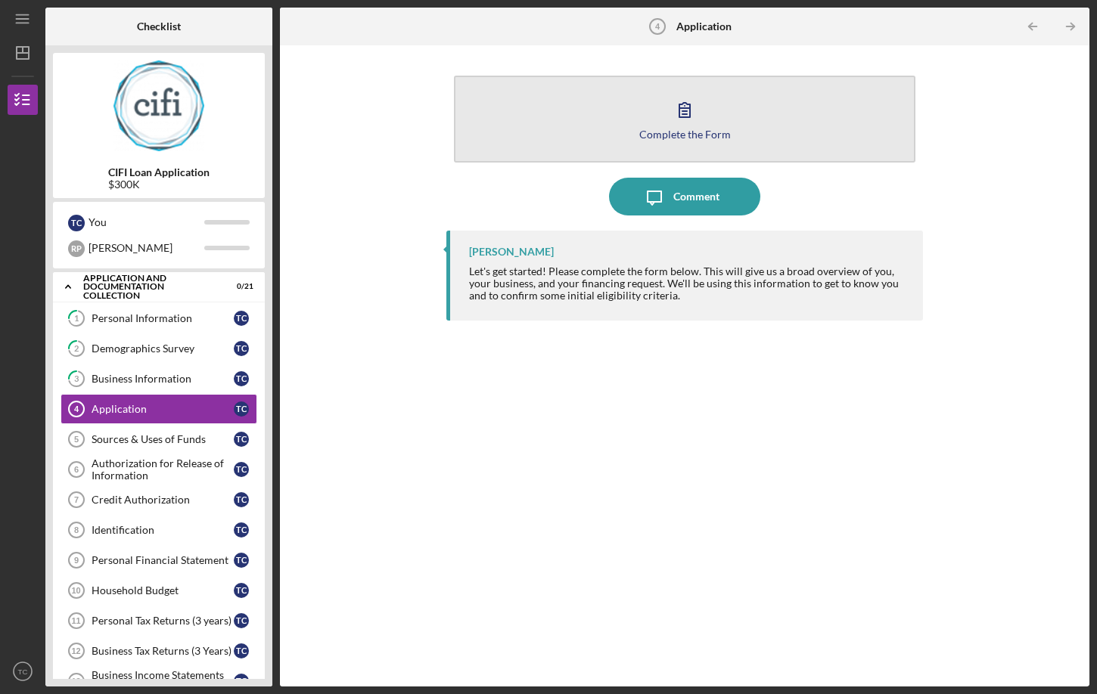
click at [678, 119] on icon "button" at bounding box center [685, 110] width 38 height 38
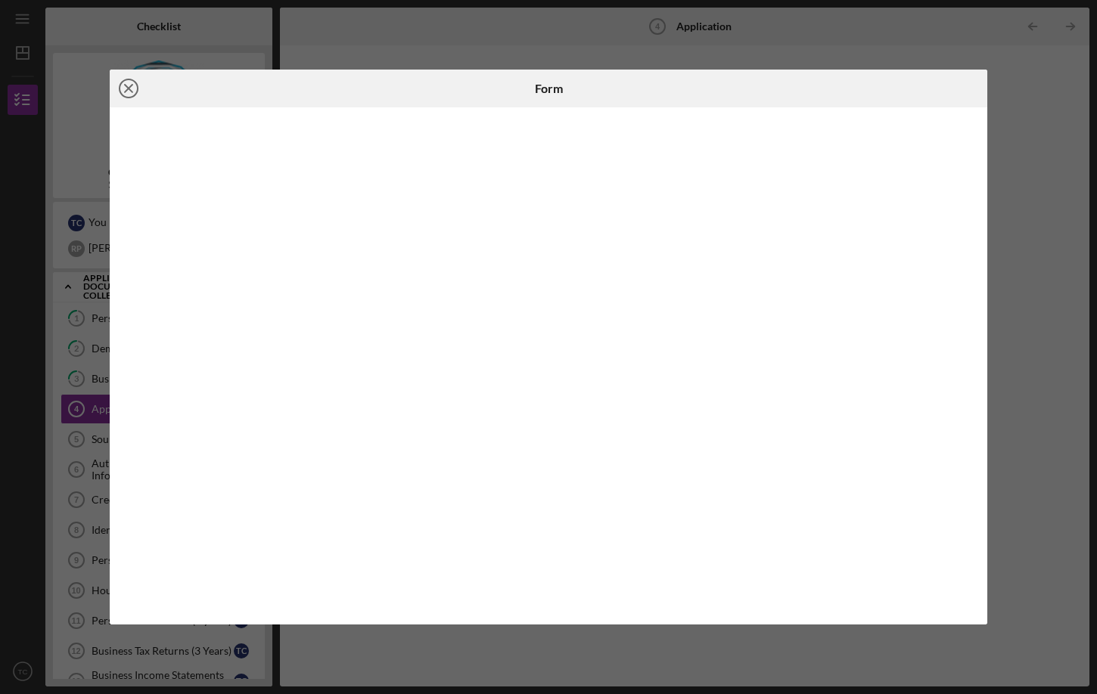
click at [126, 90] on icon "Icon/Close" at bounding box center [129, 89] width 38 height 38
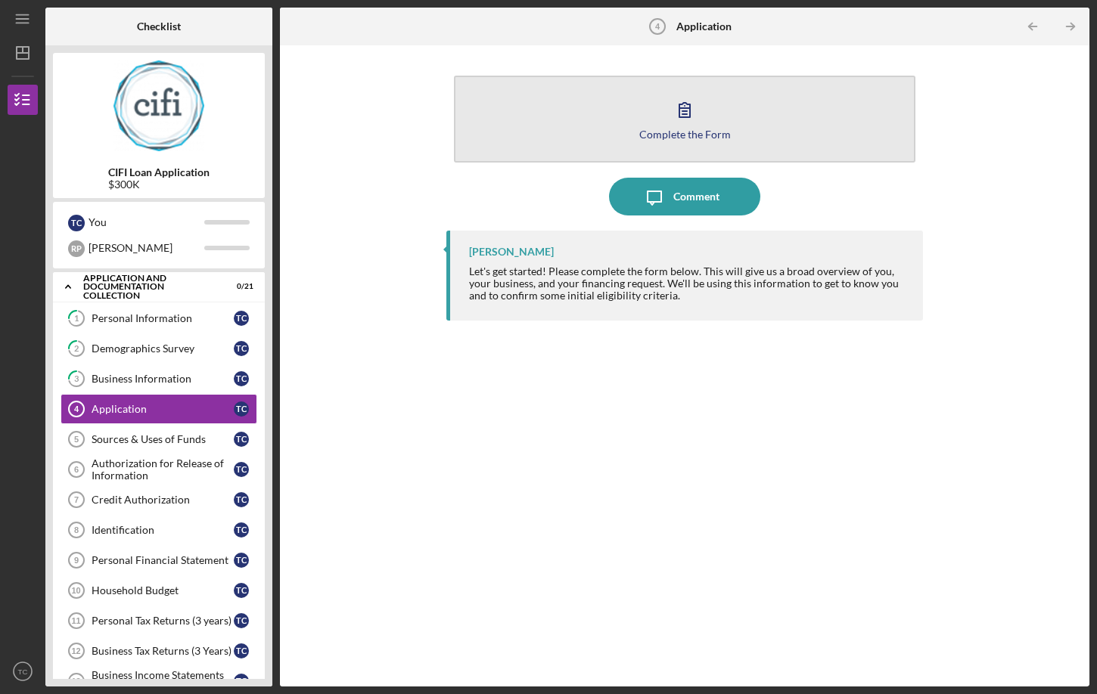
click at [591, 116] on button "Complete the Form Form" at bounding box center [684, 119] width 461 height 87
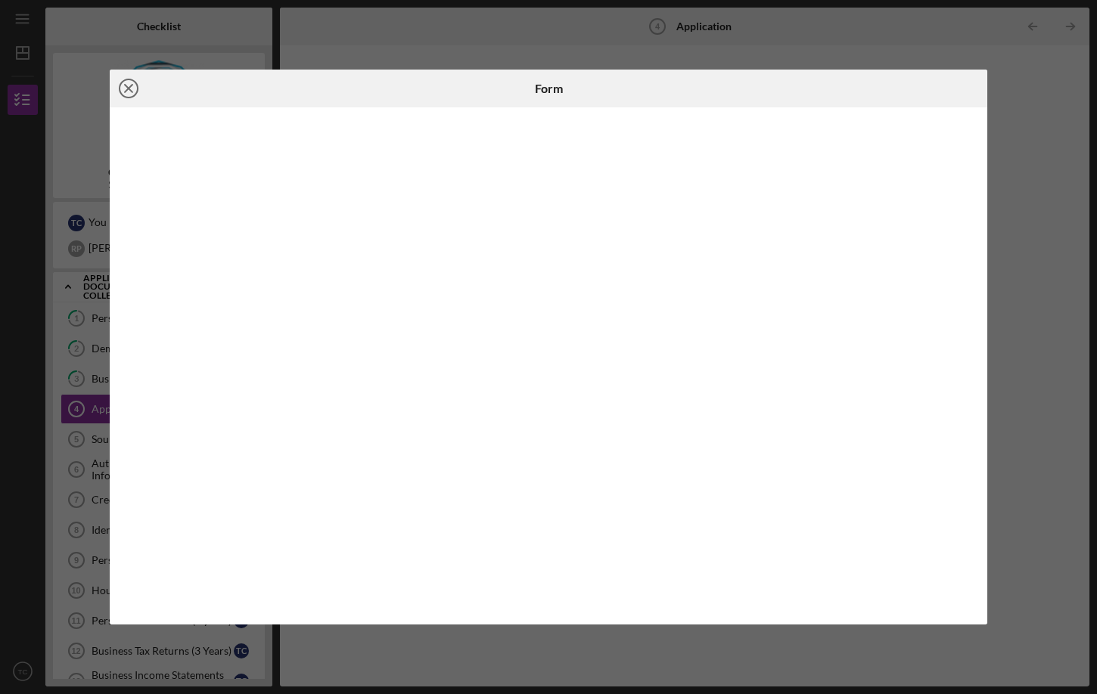
click at [132, 88] on icon "Icon/Close" at bounding box center [129, 89] width 38 height 38
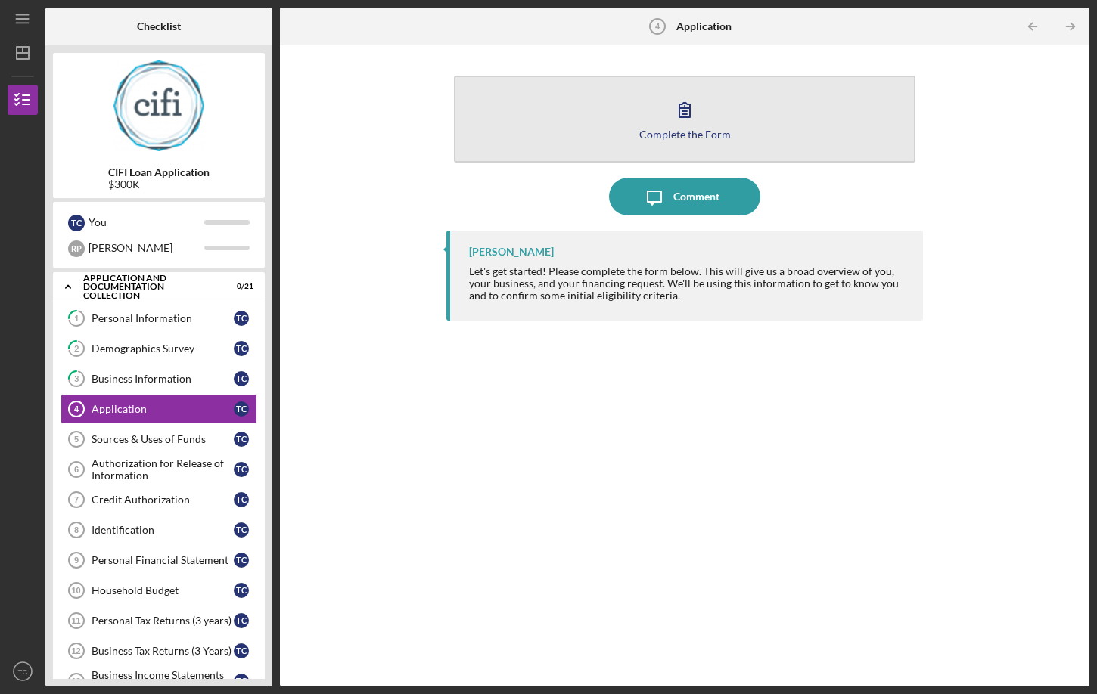
click at [700, 117] on icon "button" at bounding box center [685, 110] width 38 height 38
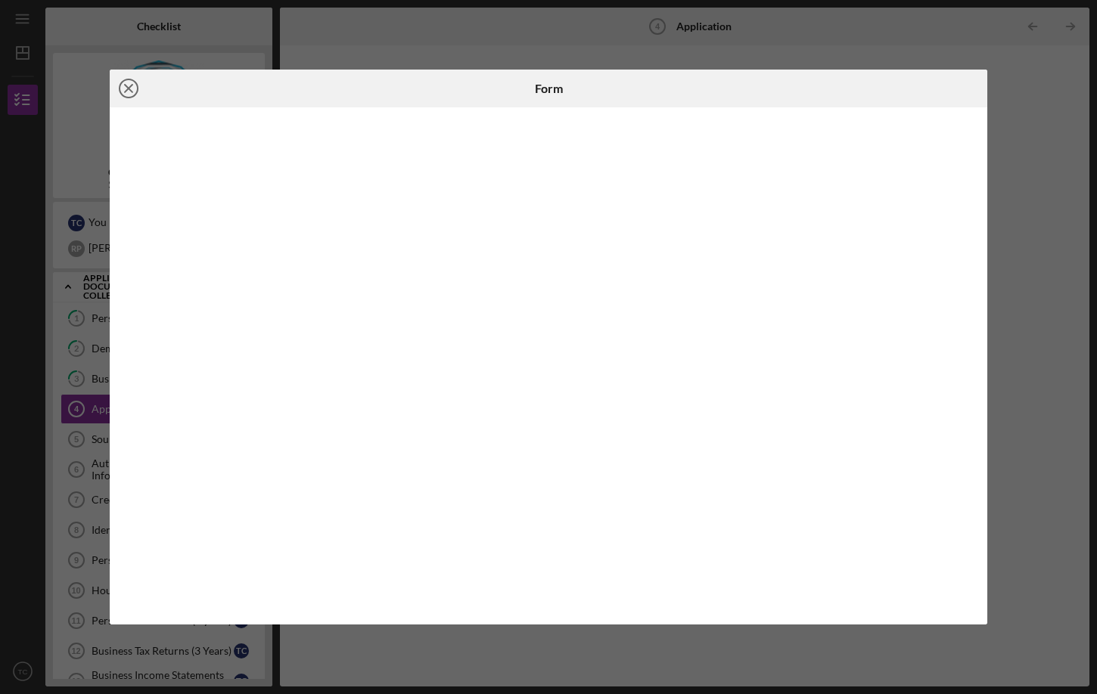
click at [128, 89] on line at bounding box center [129, 89] width 8 height 8
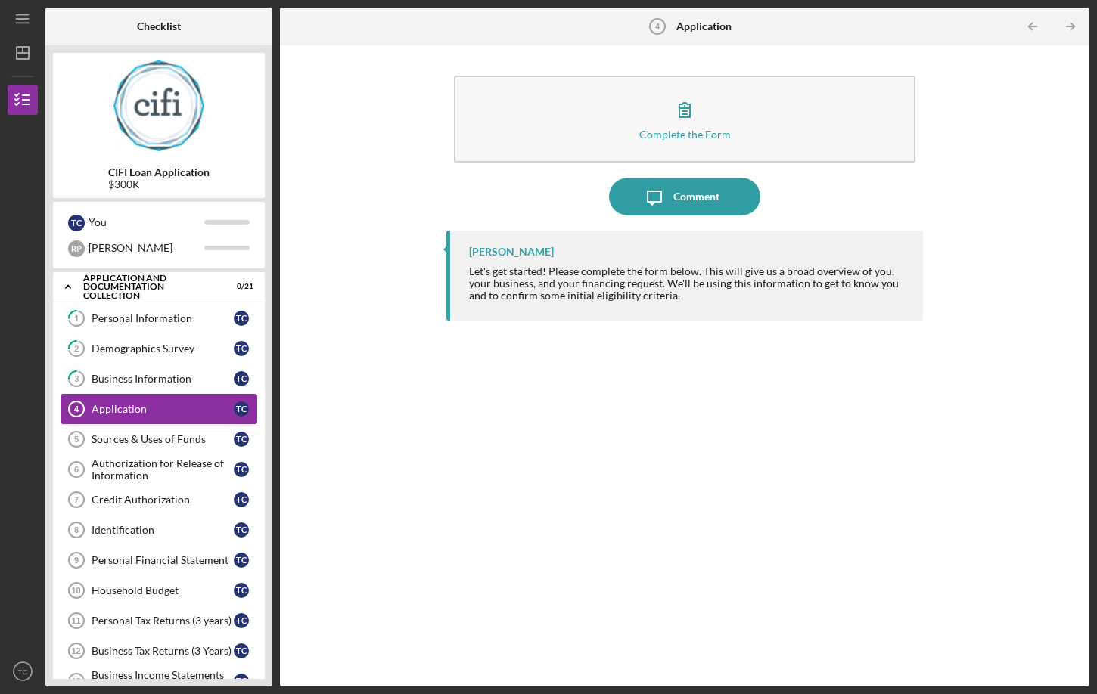
click at [109, 406] on div "Application" at bounding box center [163, 409] width 142 height 12
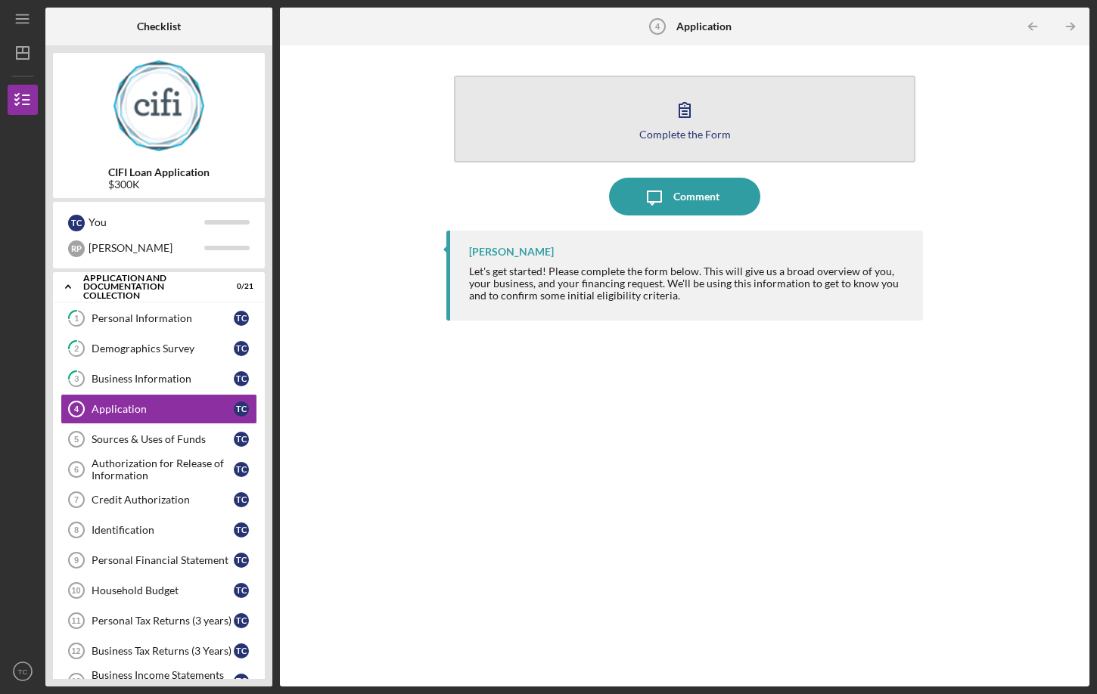
click at [685, 109] on icon "button" at bounding box center [684, 110] width 11 height 14
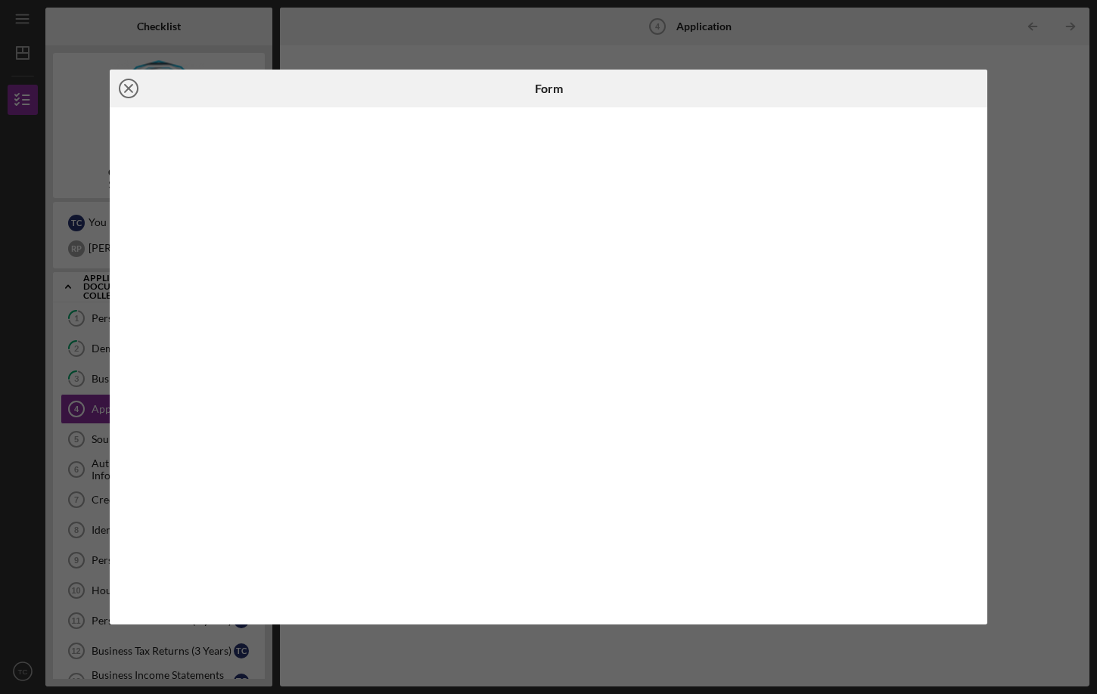
click at [131, 86] on line at bounding box center [129, 89] width 8 height 8
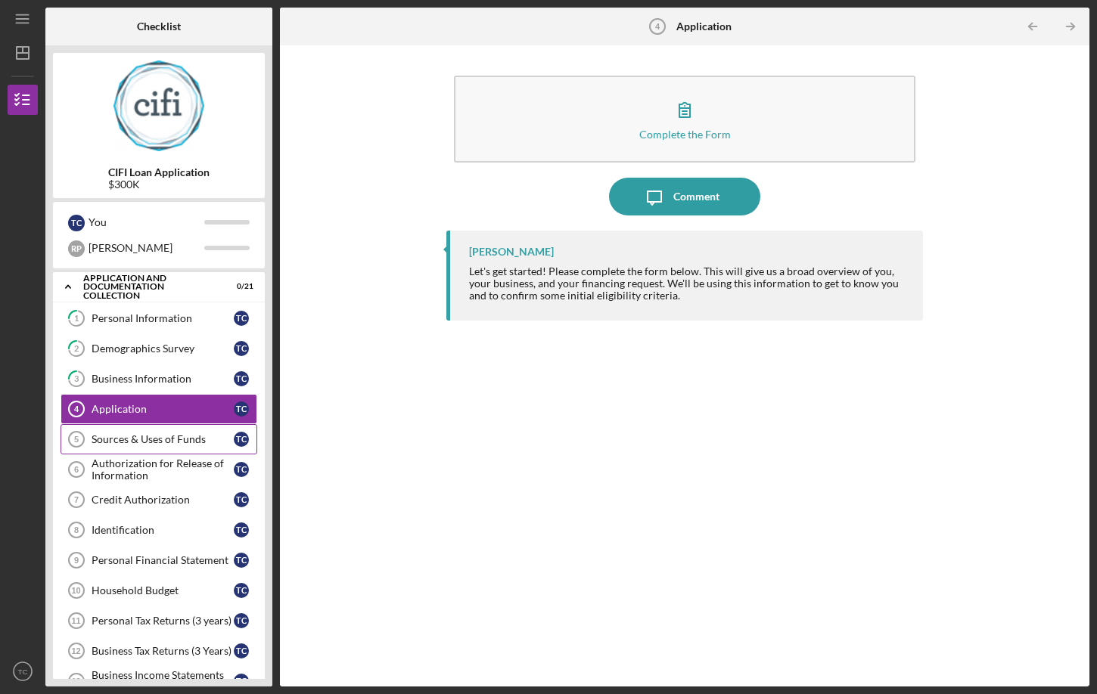
click at [120, 439] on div "Sources & Uses of Funds" at bounding box center [163, 439] width 142 height 12
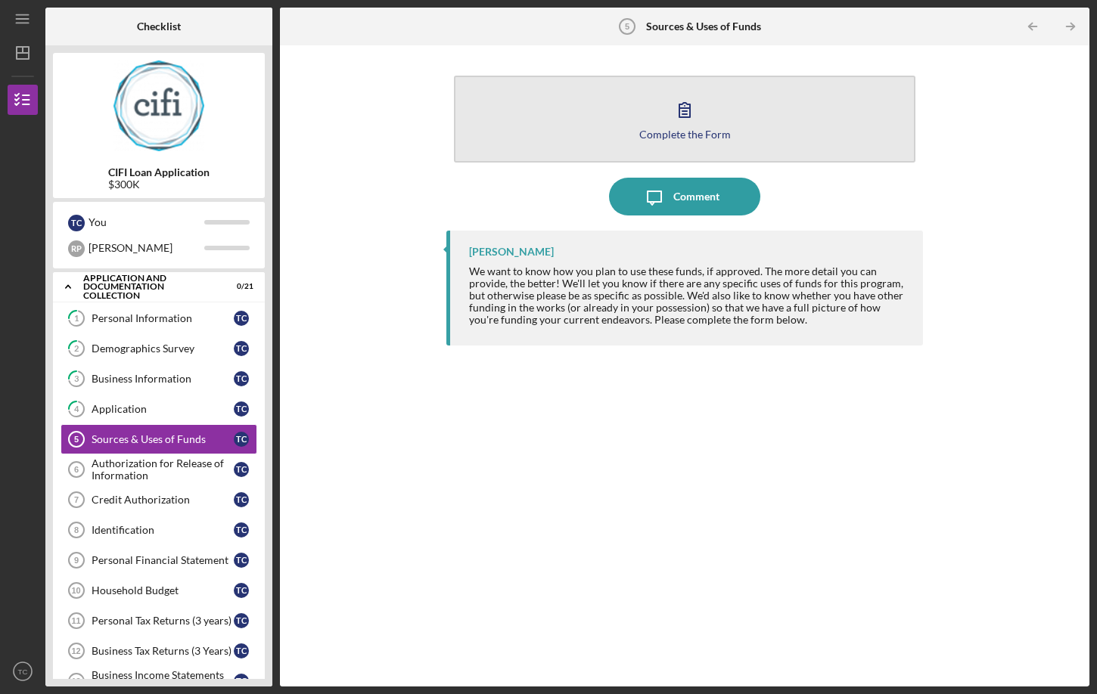
click at [672, 121] on icon "button" at bounding box center [685, 110] width 38 height 38
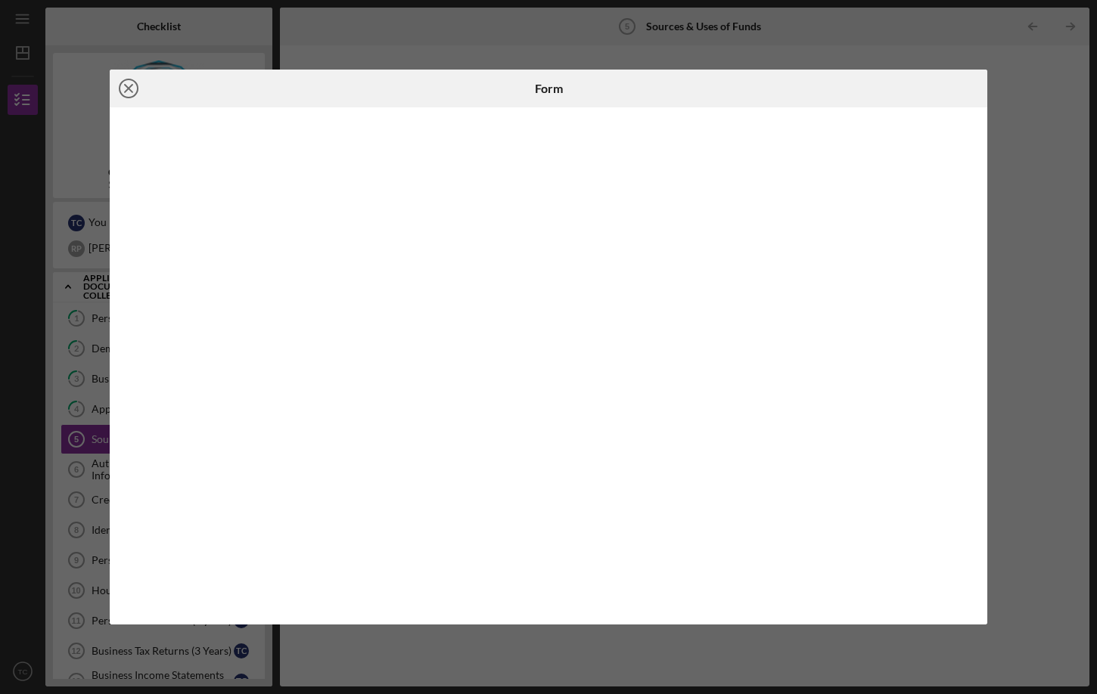
click at [127, 93] on icon "Icon/Close" at bounding box center [129, 89] width 38 height 38
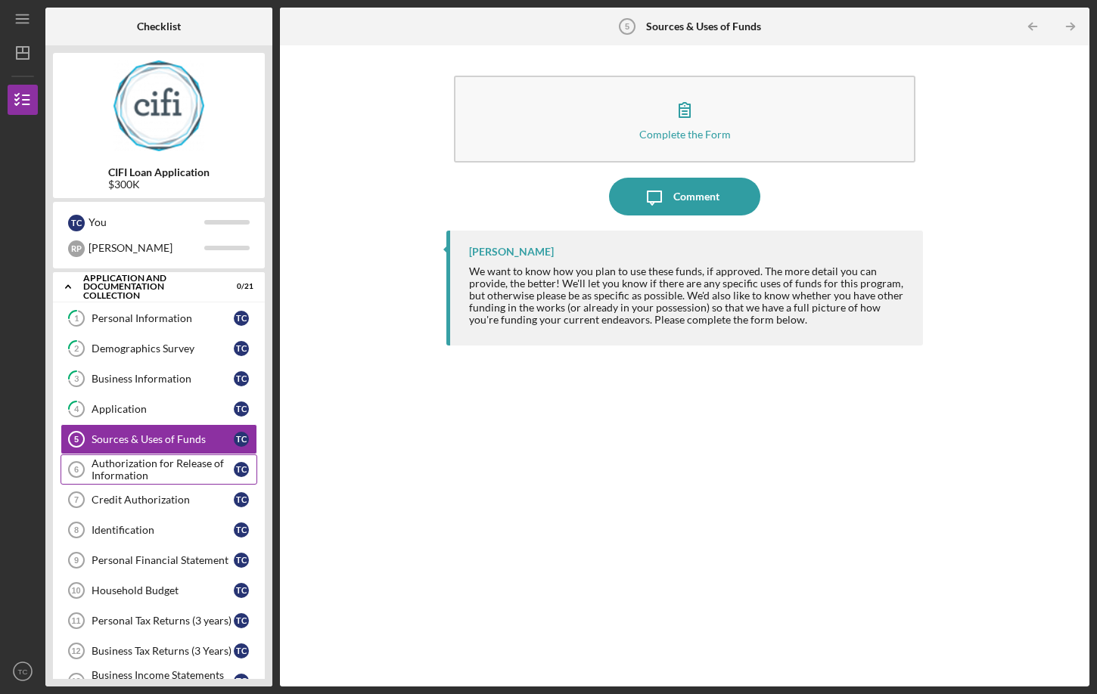
click at [131, 472] on div "Authorization for Release of Information" at bounding box center [163, 470] width 142 height 24
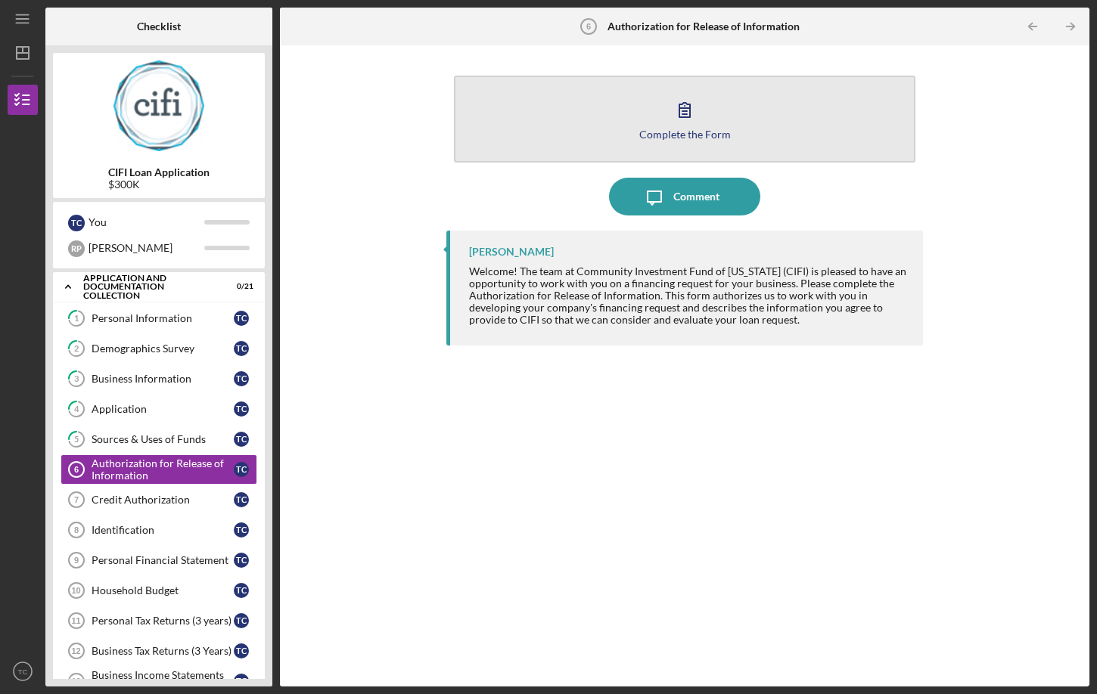
click at [644, 123] on button "Complete the Form Form" at bounding box center [684, 119] width 461 height 87
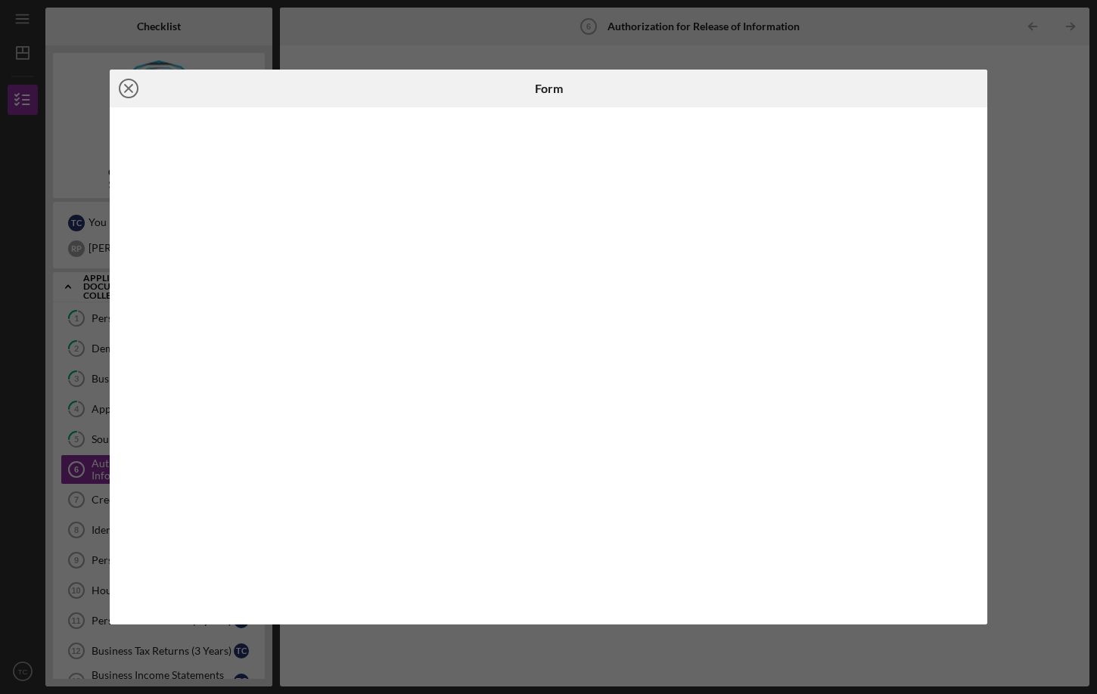
click at [128, 91] on icon "Icon/Close" at bounding box center [129, 89] width 38 height 38
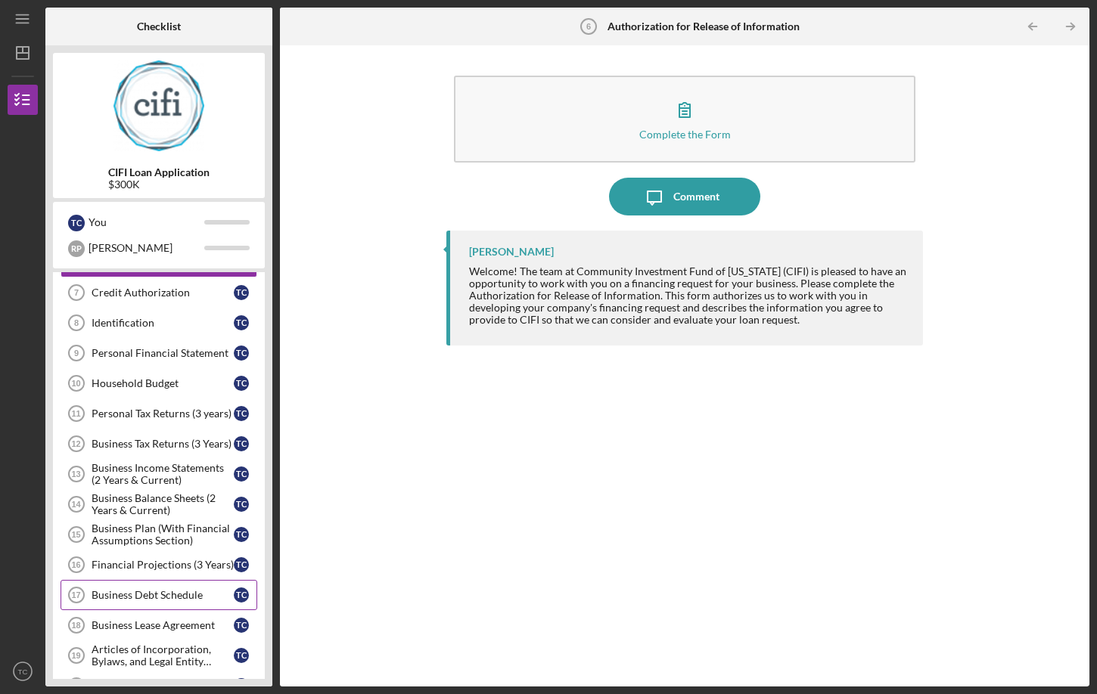
scroll to position [275, 0]
